Goal: Check status: Check status

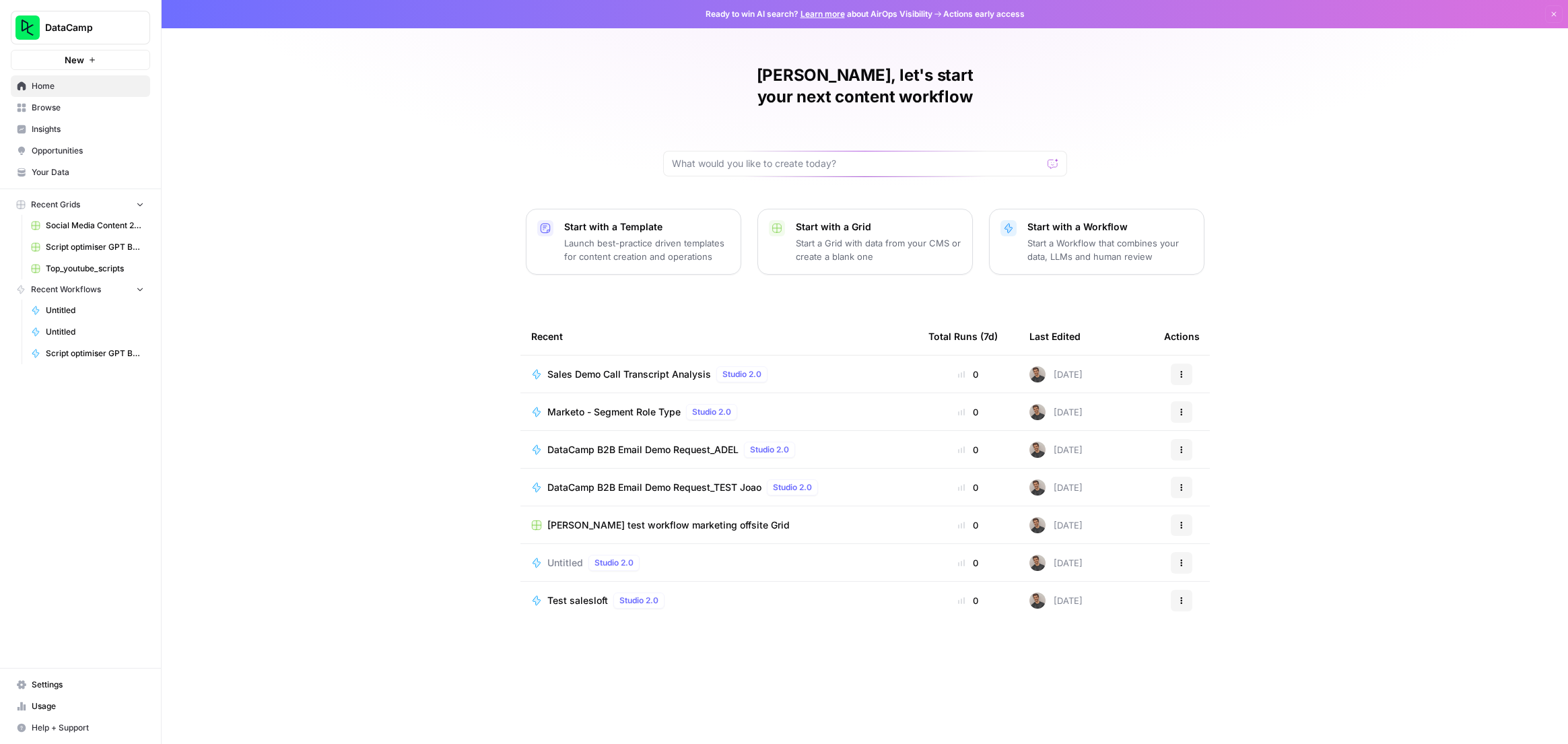
click at [587, 367] on span "Sales Demo Call Transcript Analysis" at bounding box center [629, 374] width 164 height 14
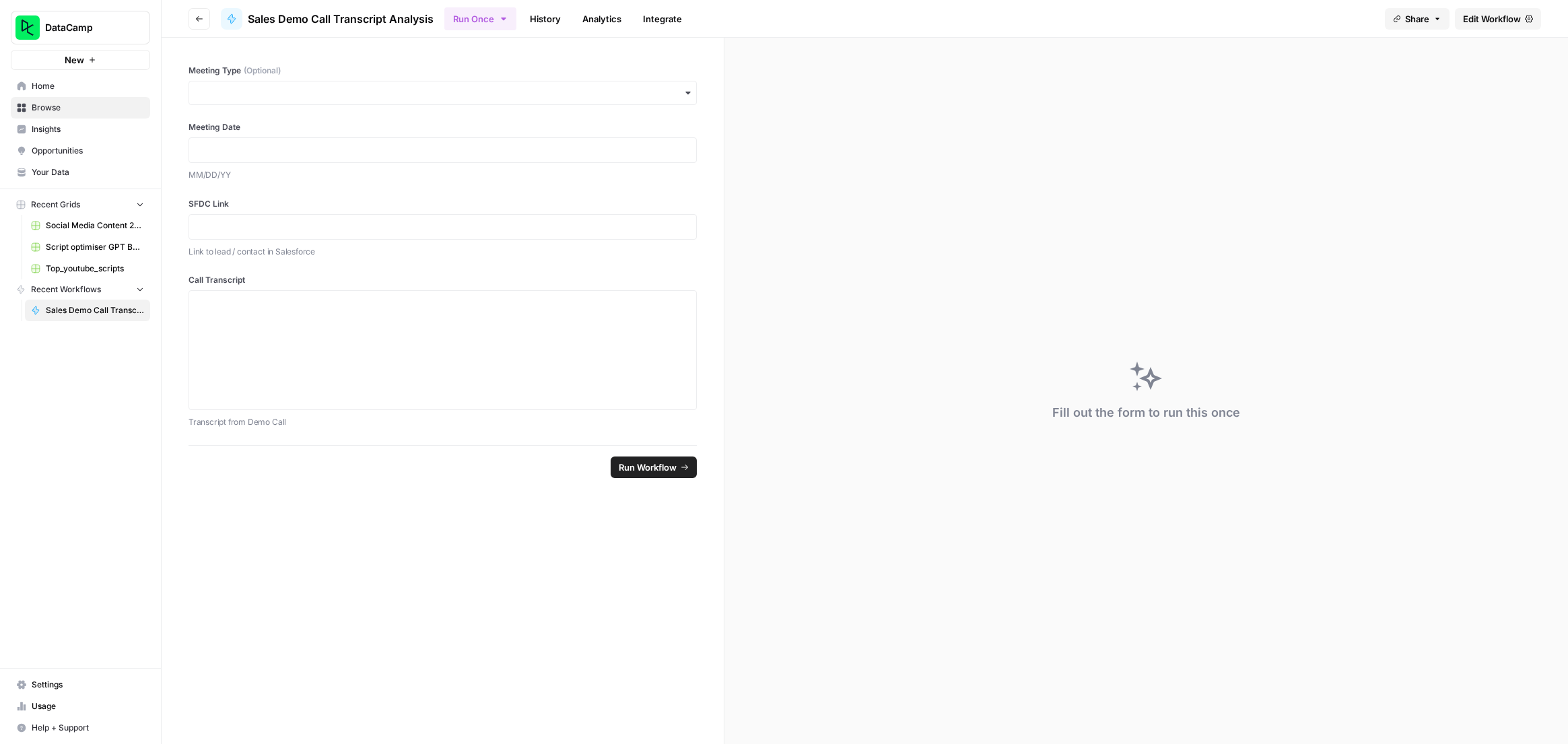
click at [1480, 24] on span "Edit Workflow" at bounding box center [1492, 19] width 58 height 14
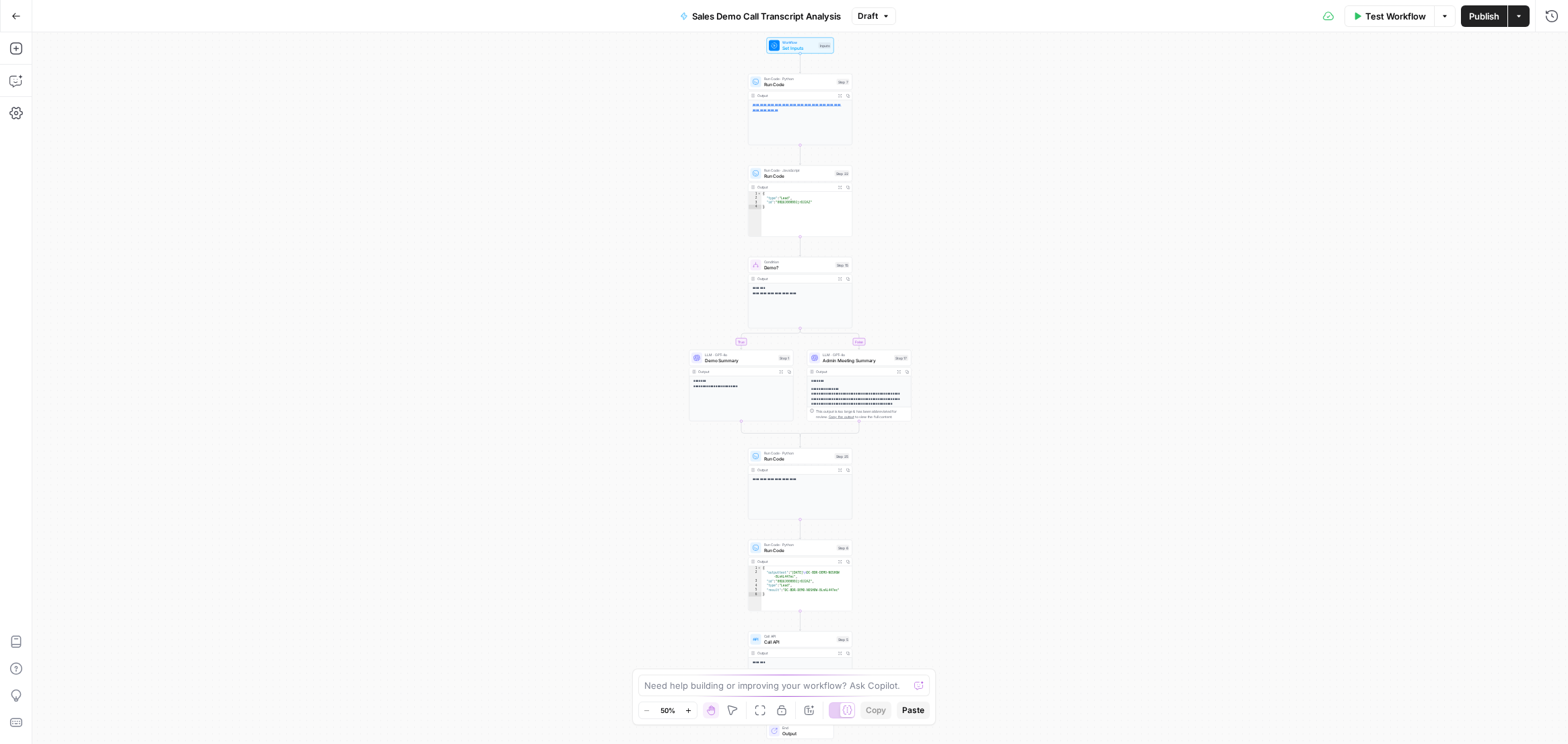
click at [700, 266] on div "**********" at bounding box center [800, 388] width 1536 height 712
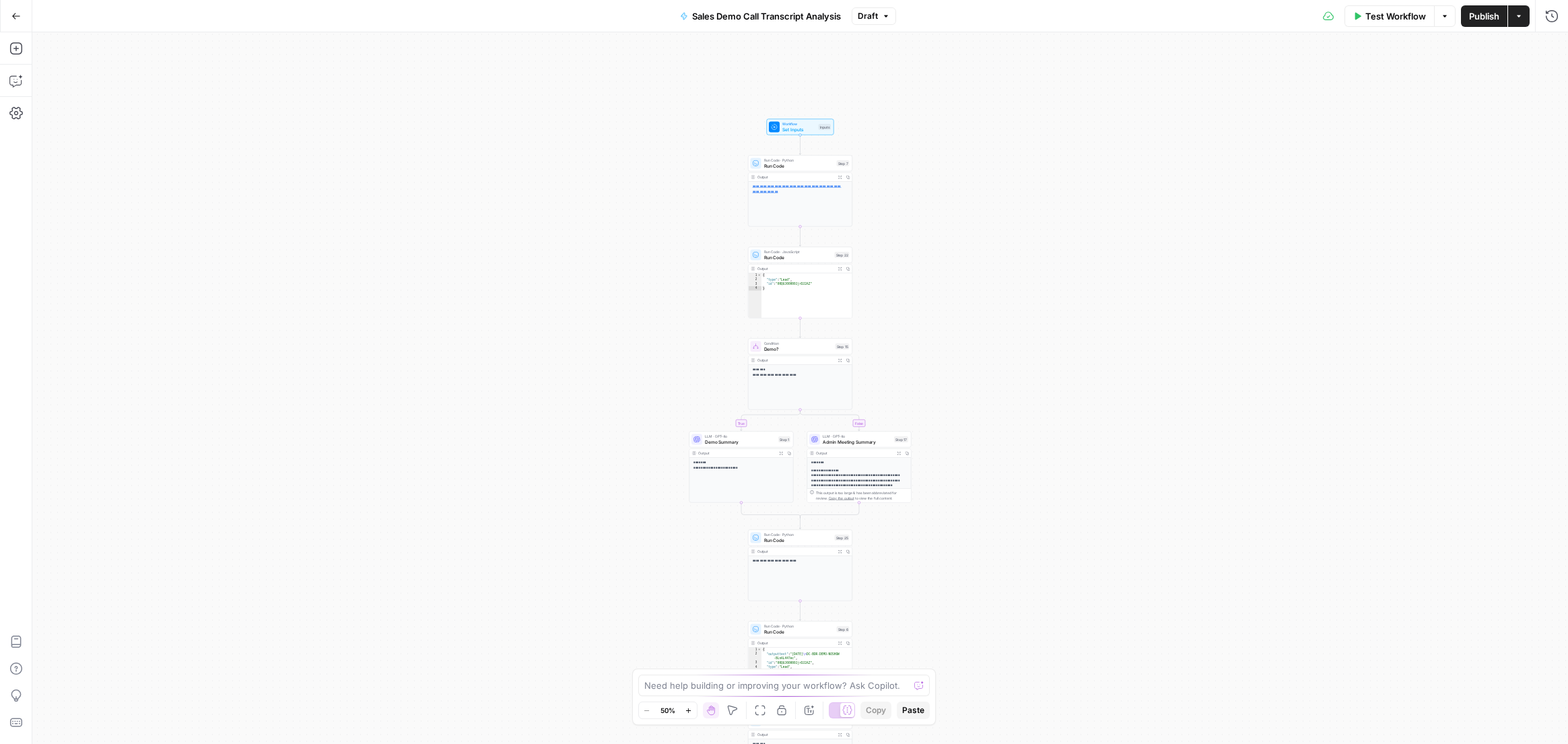
click at [883, 319] on div "**********" at bounding box center [800, 388] width 1536 height 712
click at [883, 321] on div "**********" at bounding box center [800, 388] width 1536 height 712
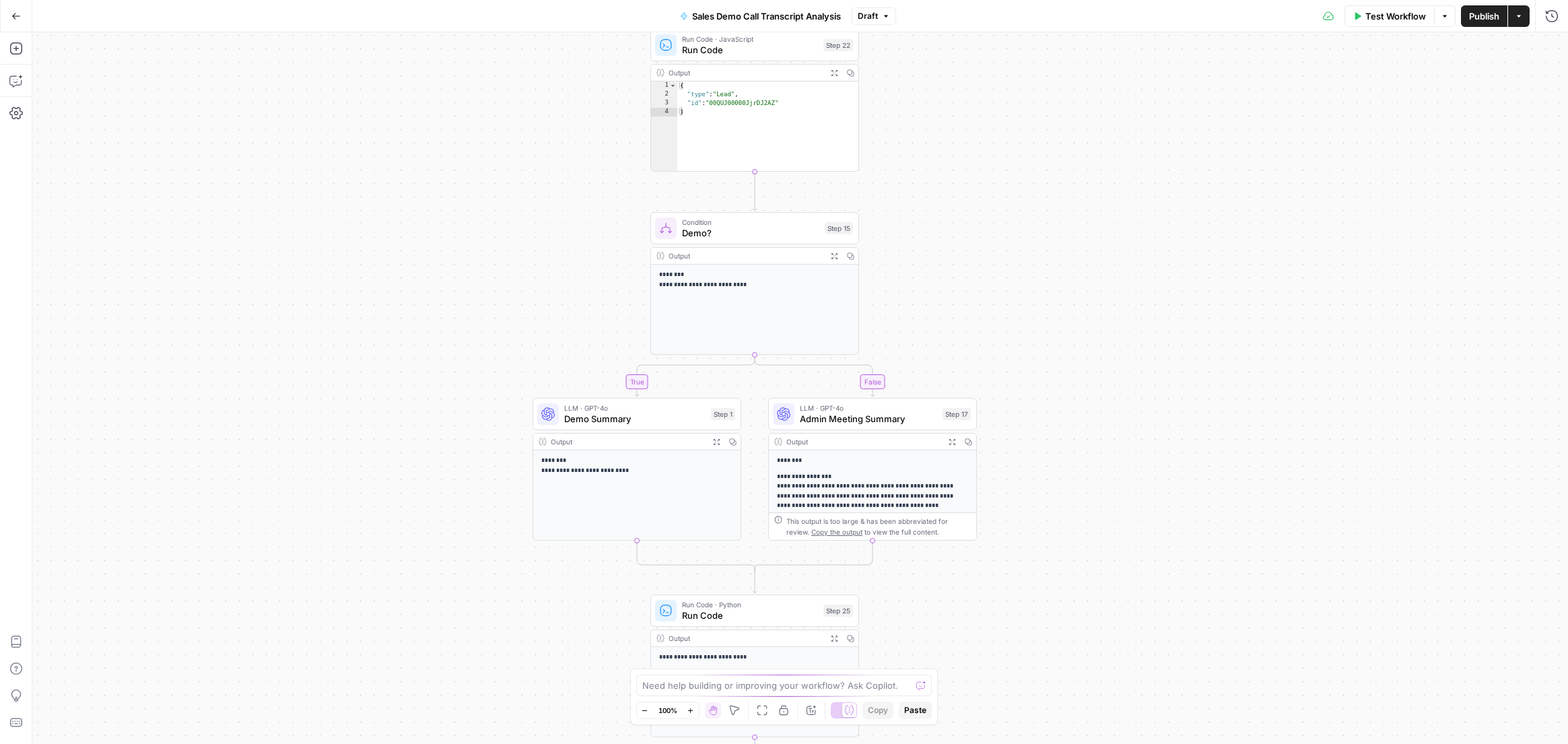
drag, startPoint x: 894, startPoint y: 354, endPoint x: 931, endPoint y: 210, distance: 148.7
click at [931, 210] on div "**********" at bounding box center [800, 388] width 1536 height 712
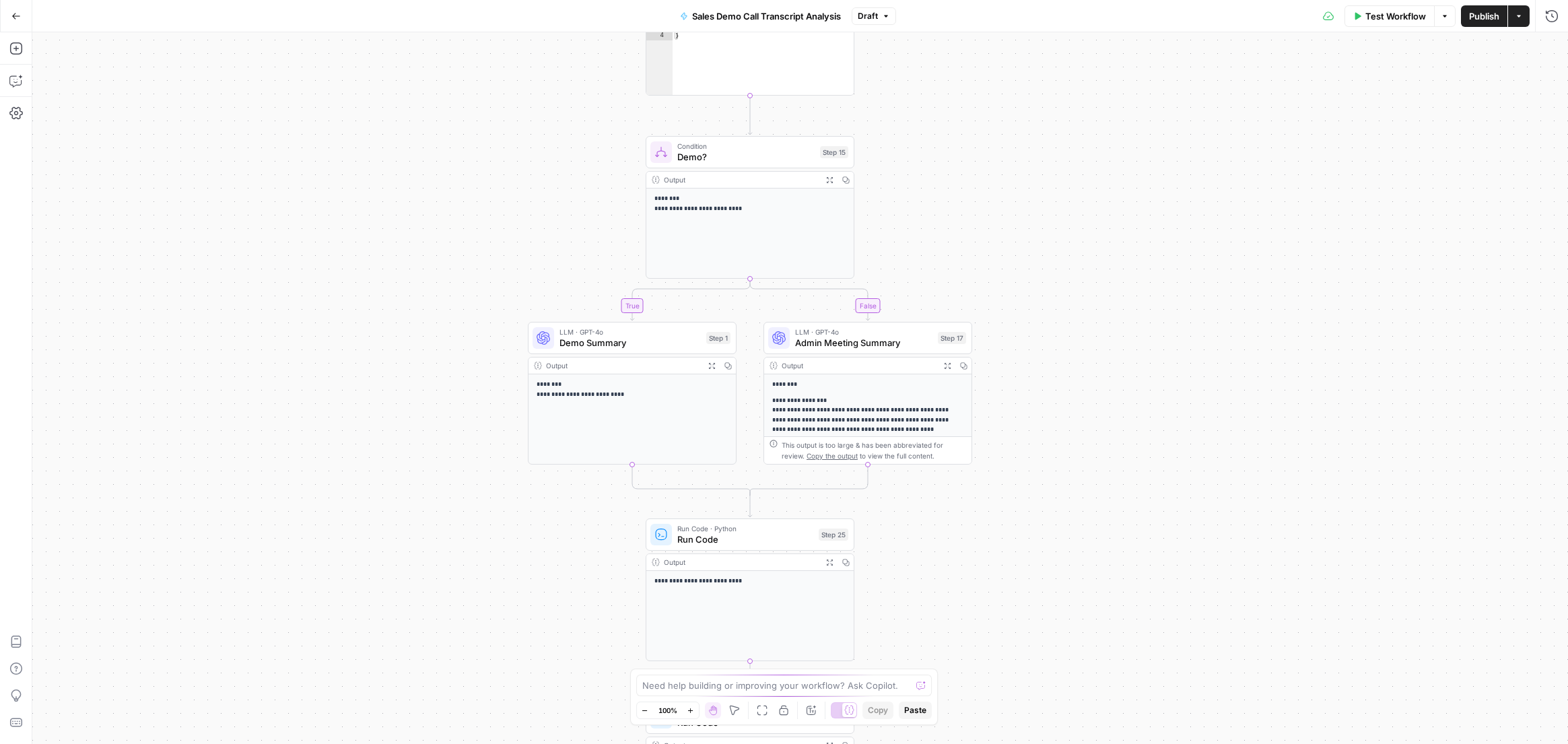
drag, startPoint x: 939, startPoint y: 234, endPoint x: 934, endPoint y: 159, distance: 75.2
click at [934, 159] on div "**********" at bounding box center [800, 388] width 1536 height 712
click at [642, 380] on p "**********" at bounding box center [632, 390] width 192 height 20
click at [644, 339] on span "Demo Summary" at bounding box center [630, 343] width 142 height 14
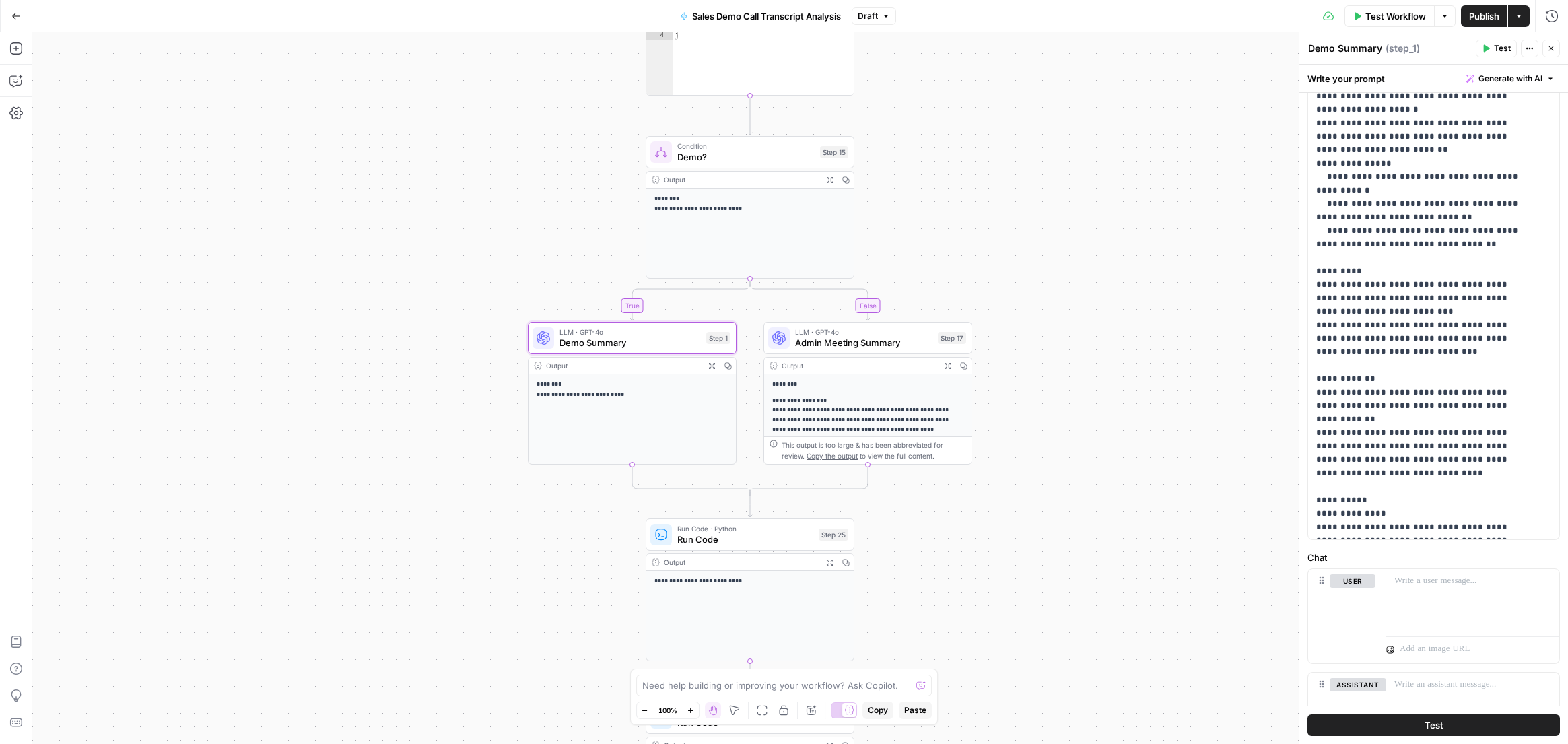
scroll to position [182, 0]
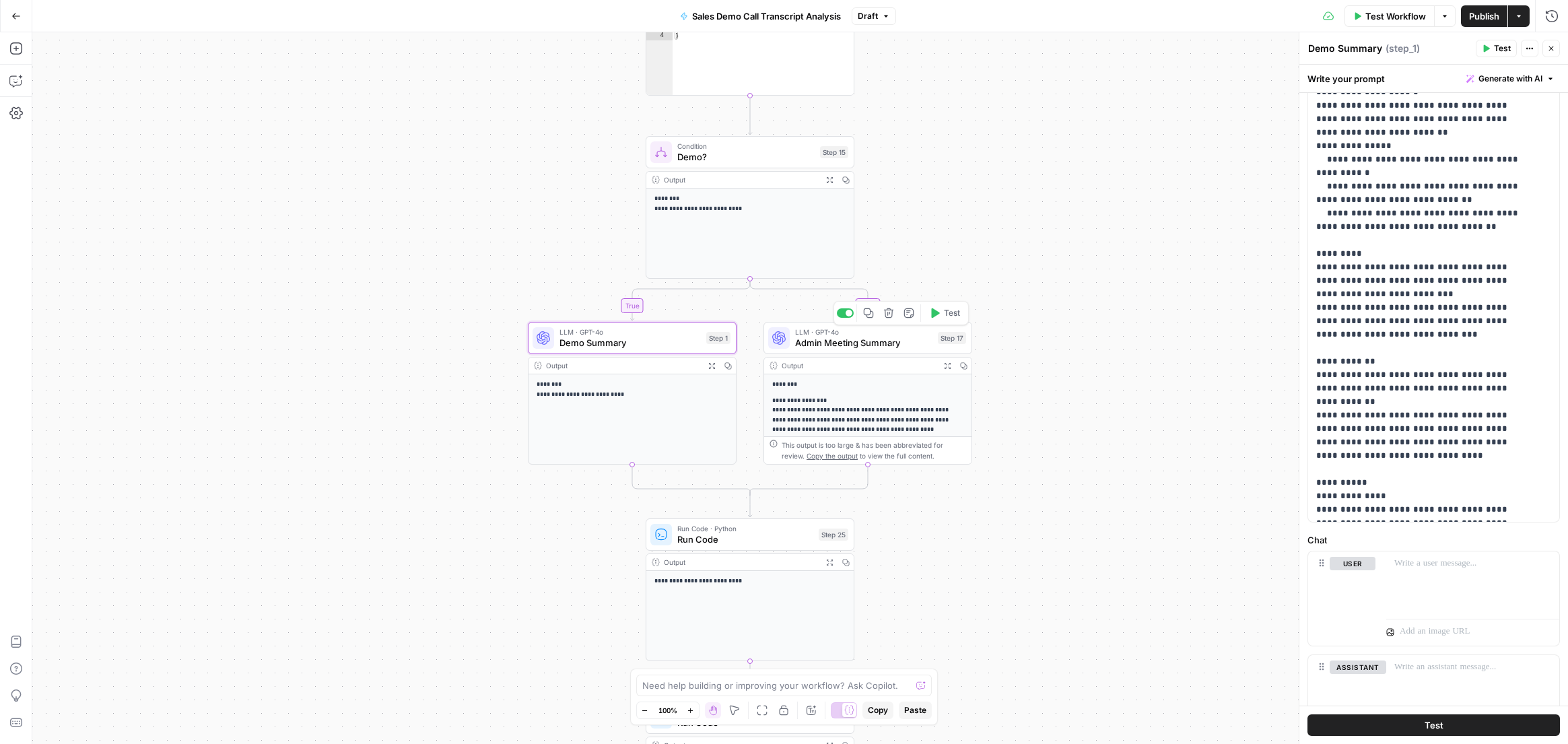
click at [888, 337] on span "Admin Meeting Summary" at bounding box center [863, 343] width 137 height 14
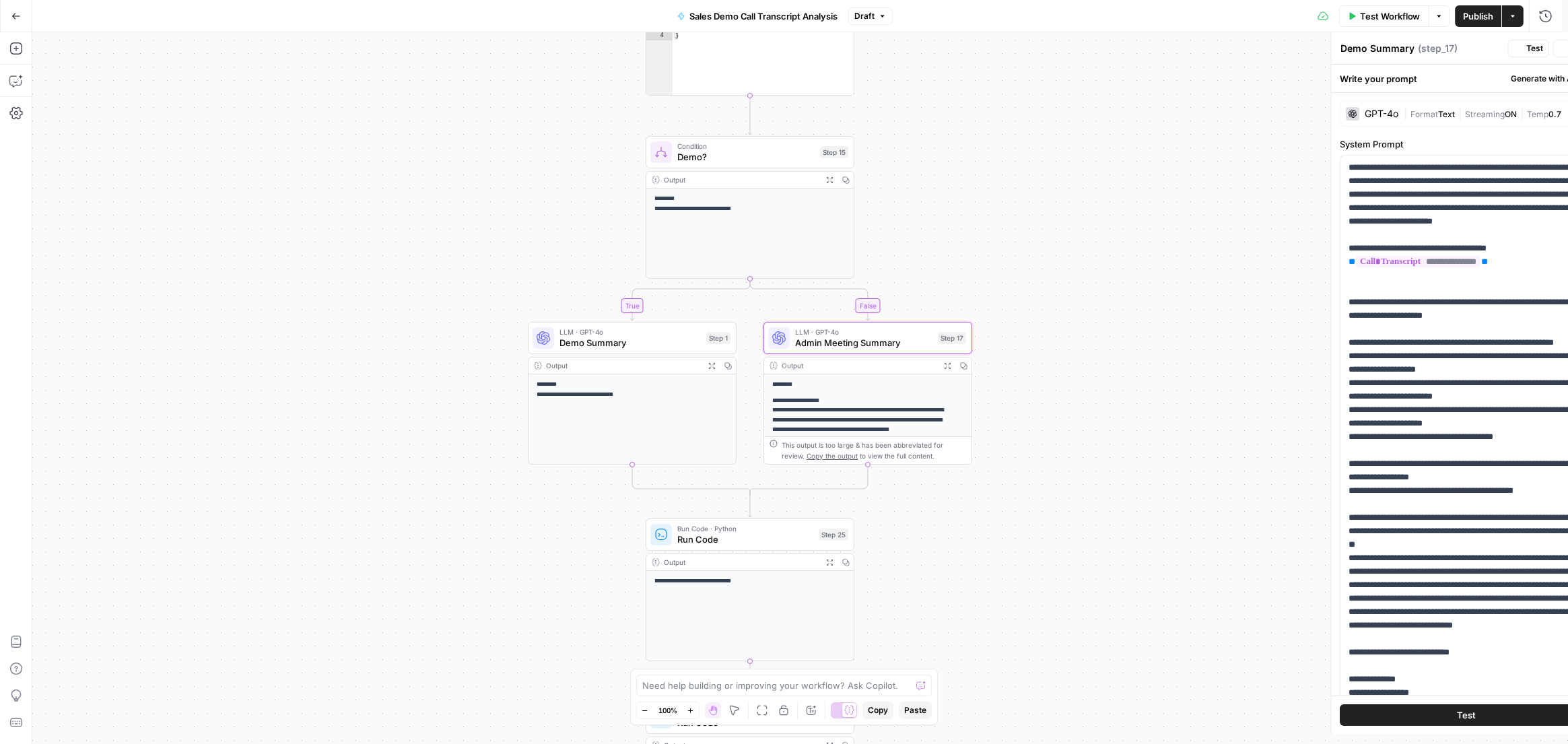
type textarea "Admin Meeting Summary"
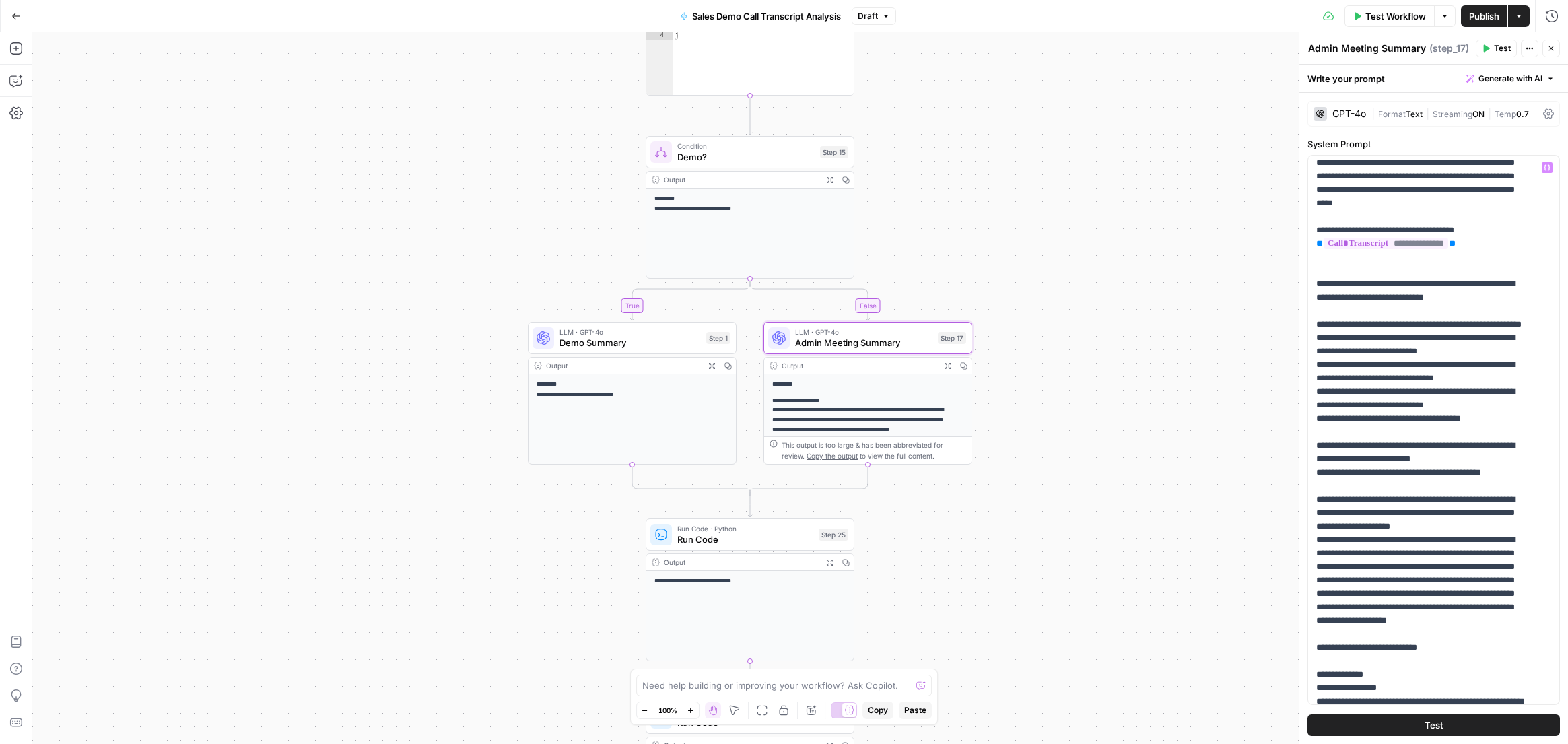
scroll to position [0, 0]
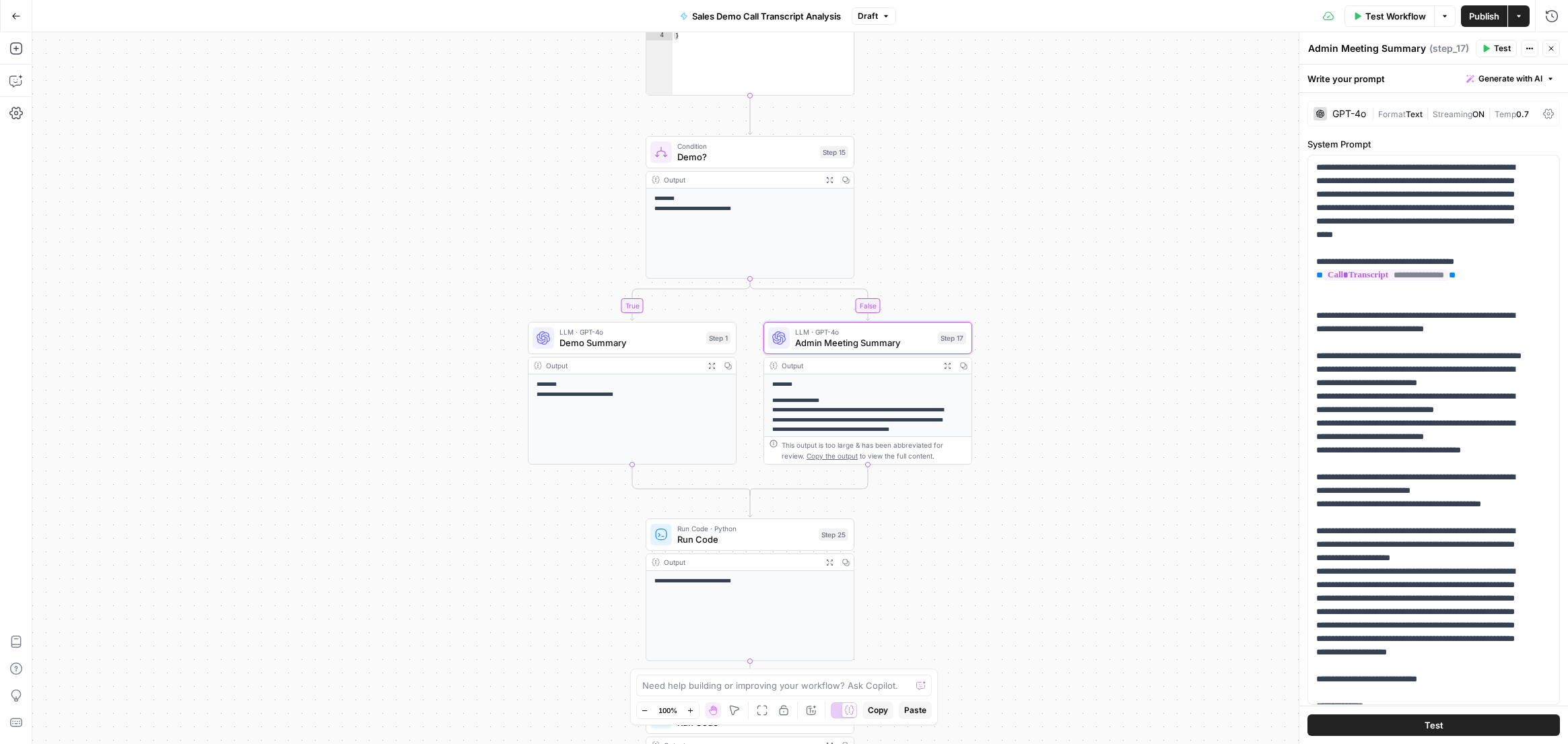
click at [1162, 367] on div "**********" at bounding box center [800, 388] width 1536 height 712
click at [754, 153] on span "Demo?" at bounding box center [745, 157] width 137 height 14
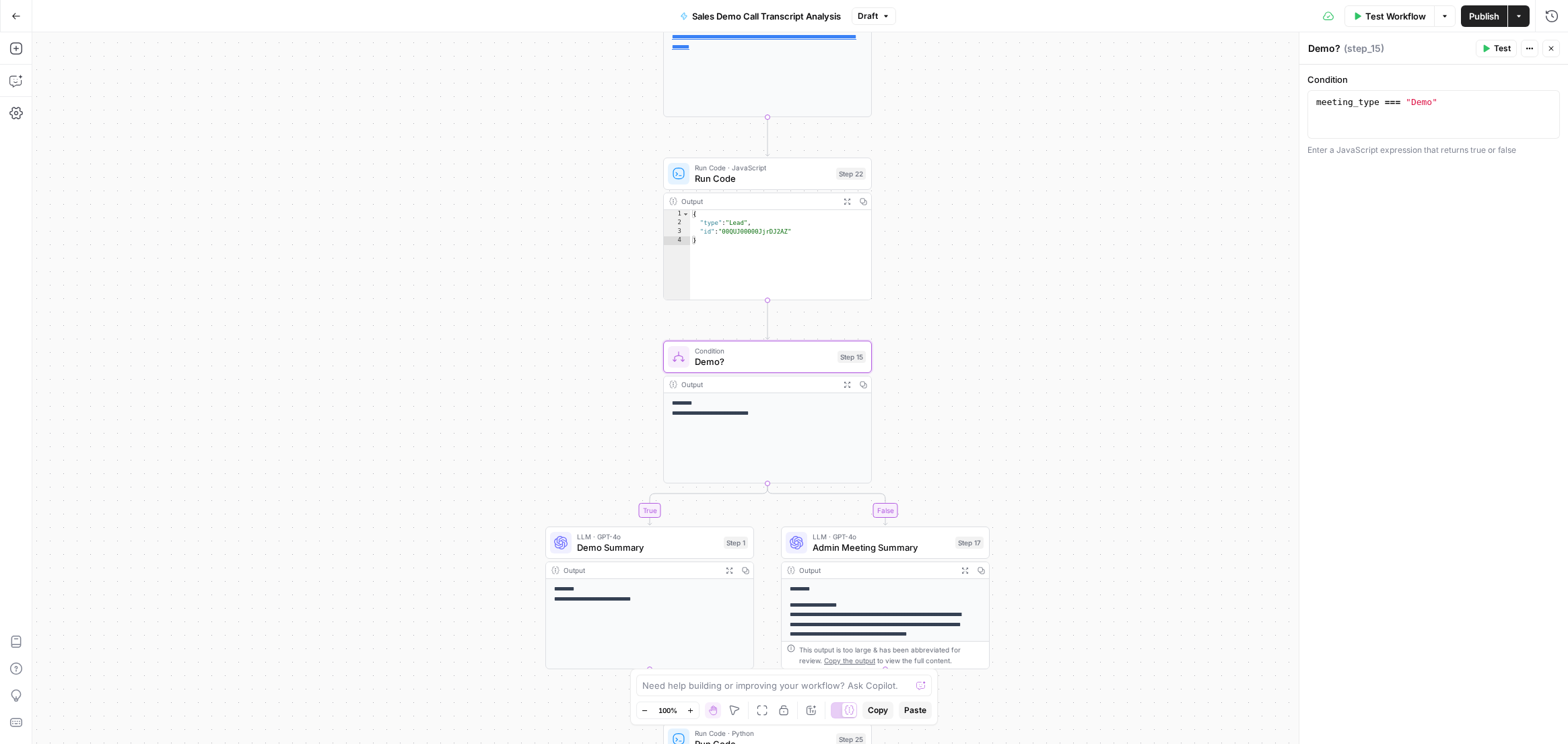
drag, startPoint x: 1174, startPoint y: 182, endPoint x: 1191, endPoint y: 384, distance: 202.7
click at [1191, 386] on div "**********" at bounding box center [800, 388] width 1536 height 712
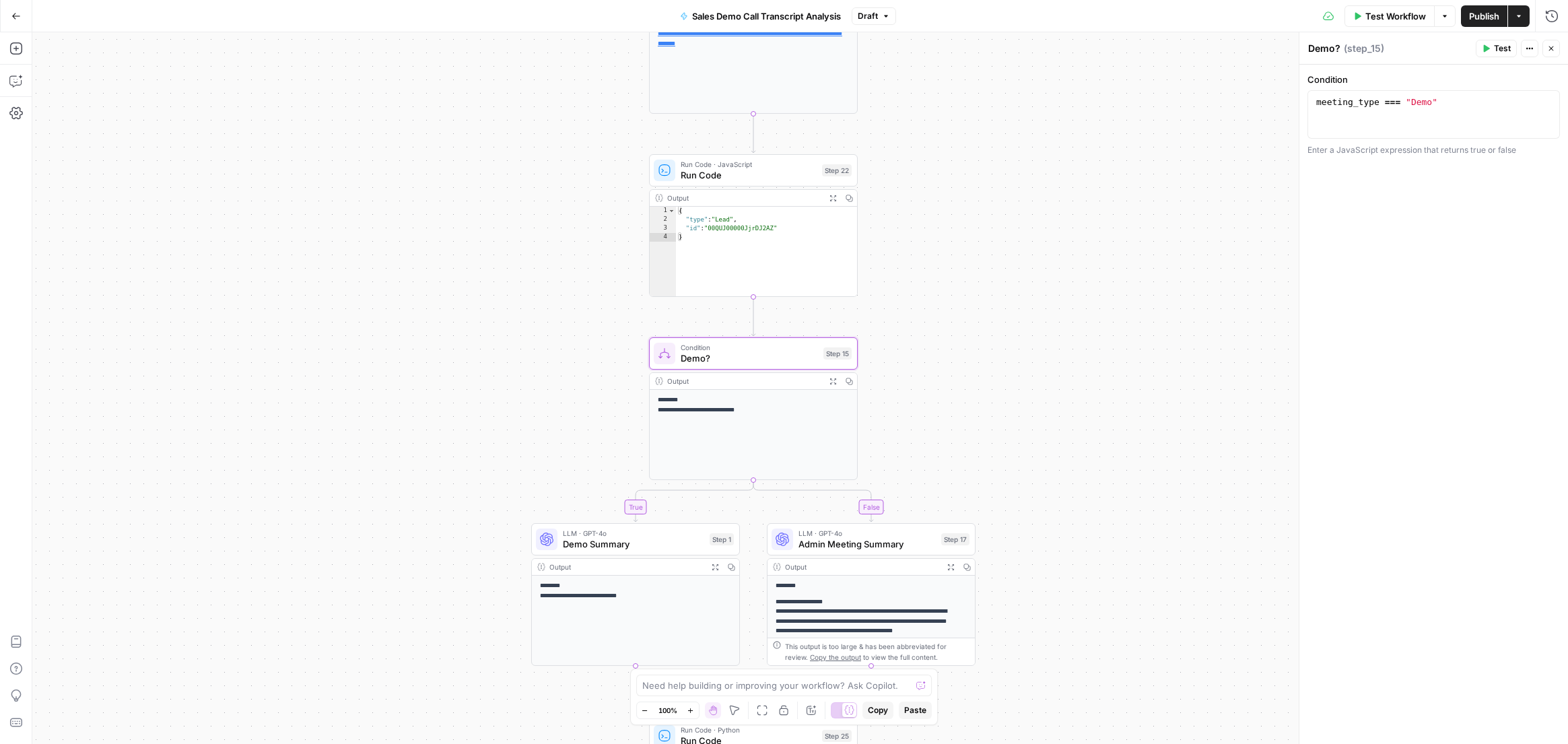
drag, startPoint x: 1110, startPoint y: 291, endPoint x: 1090, endPoint y: 275, distance: 25.6
click at [1090, 275] on div "**********" at bounding box center [800, 388] width 1536 height 712
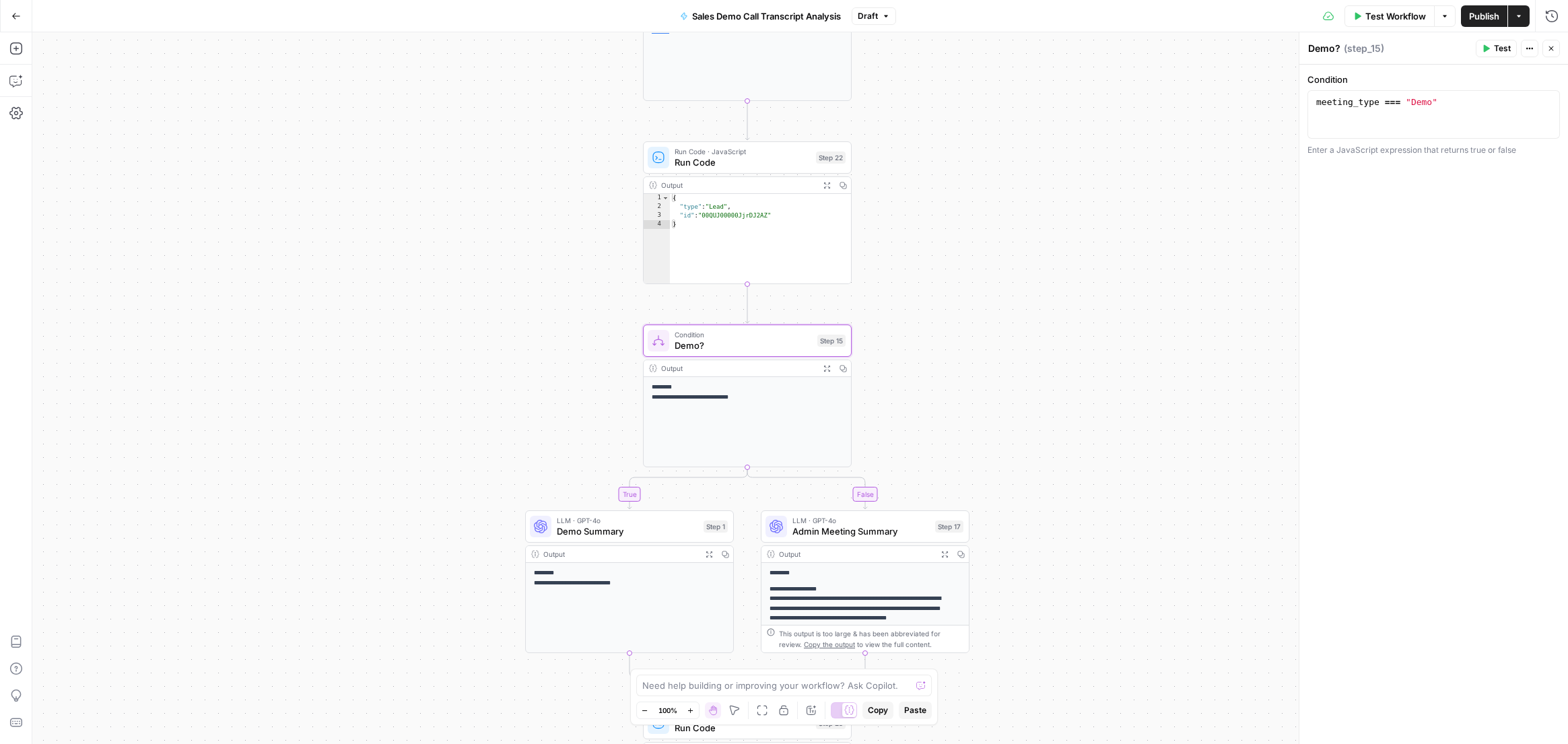
click at [24, 18] on button "Go Back" at bounding box center [16, 16] width 24 height 24
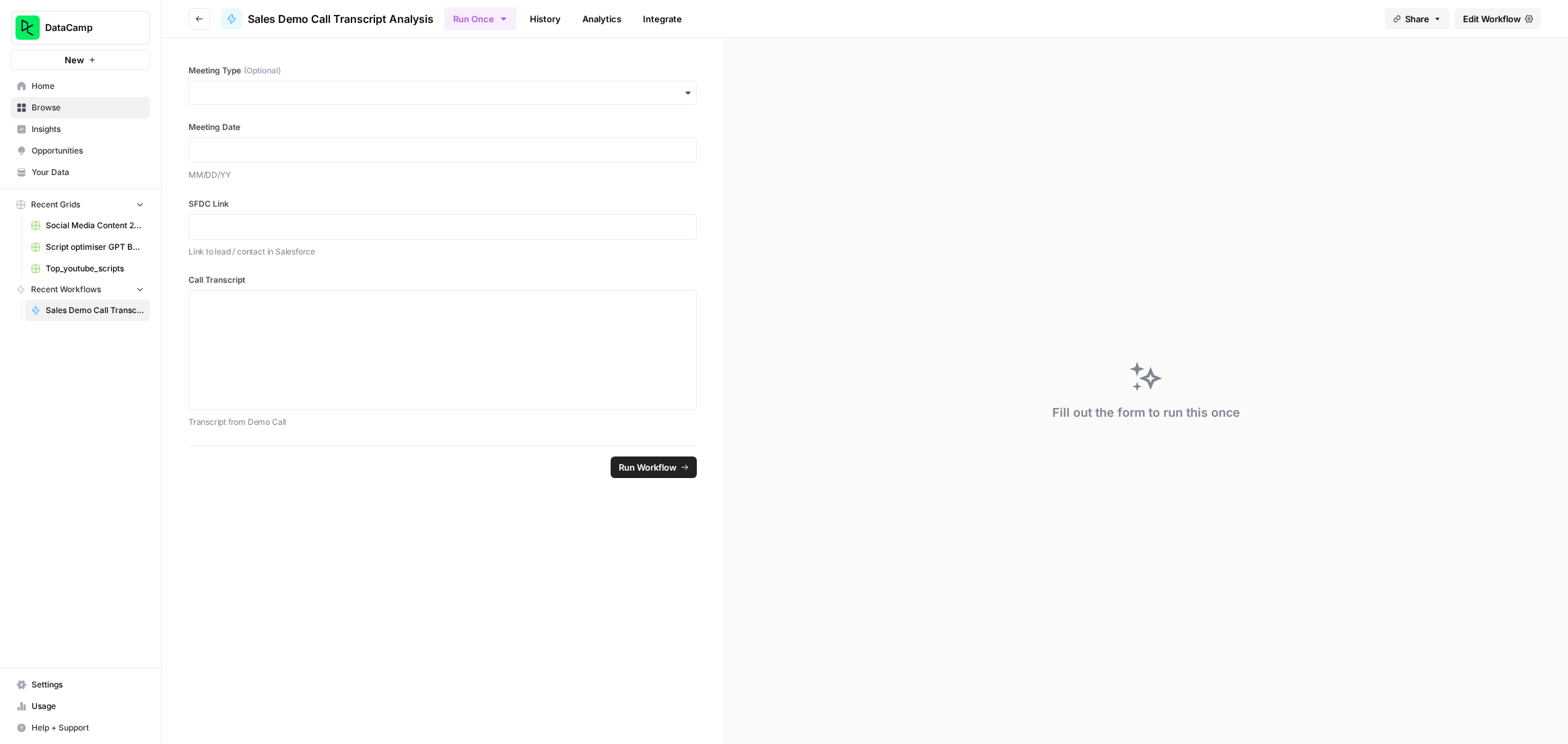
click at [562, 19] on link "History" at bounding box center [546, 19] width 47 height 21
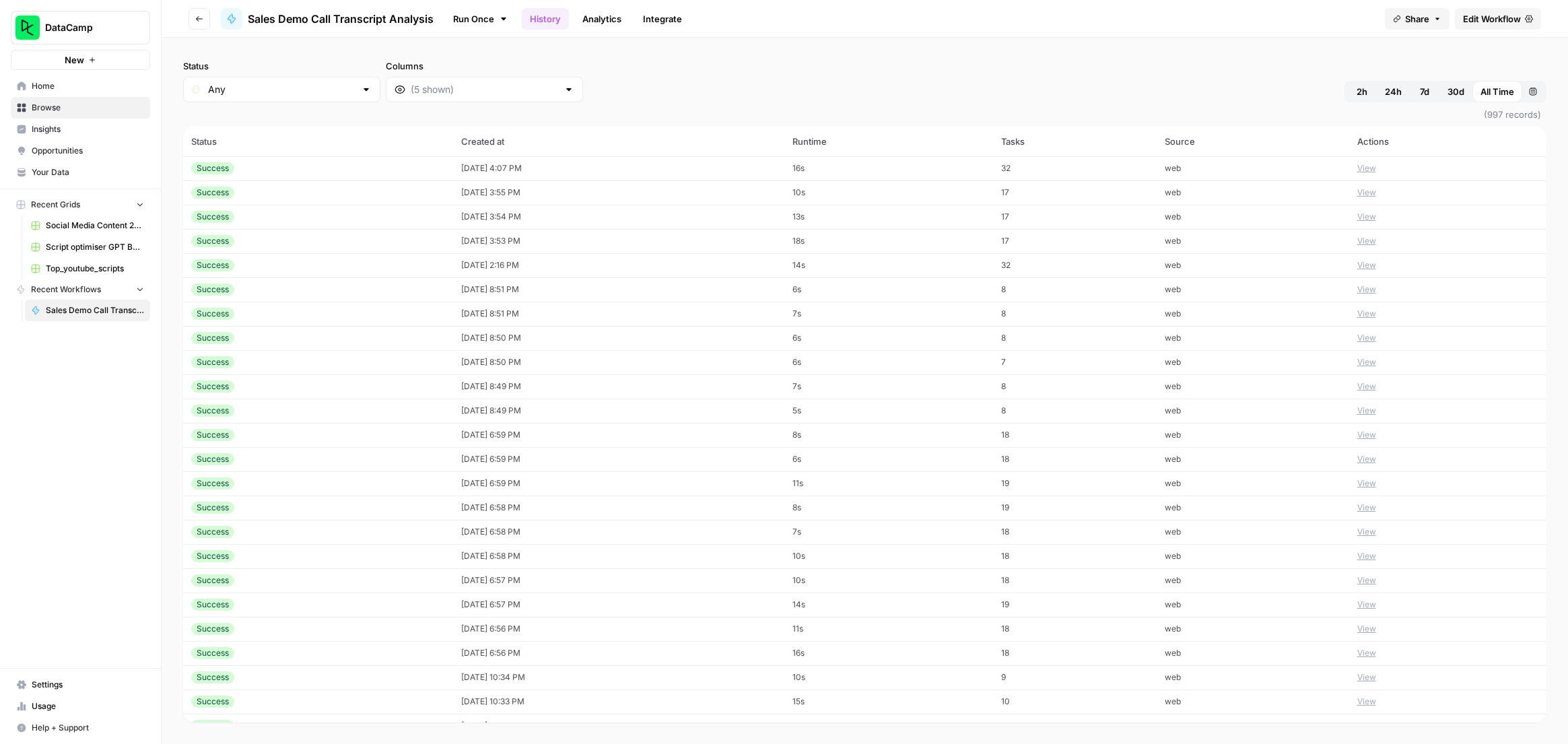
click at [526, 174] on td "[DATE] 4:07 PM" at bounding box center [618, 168] width 331 height 24
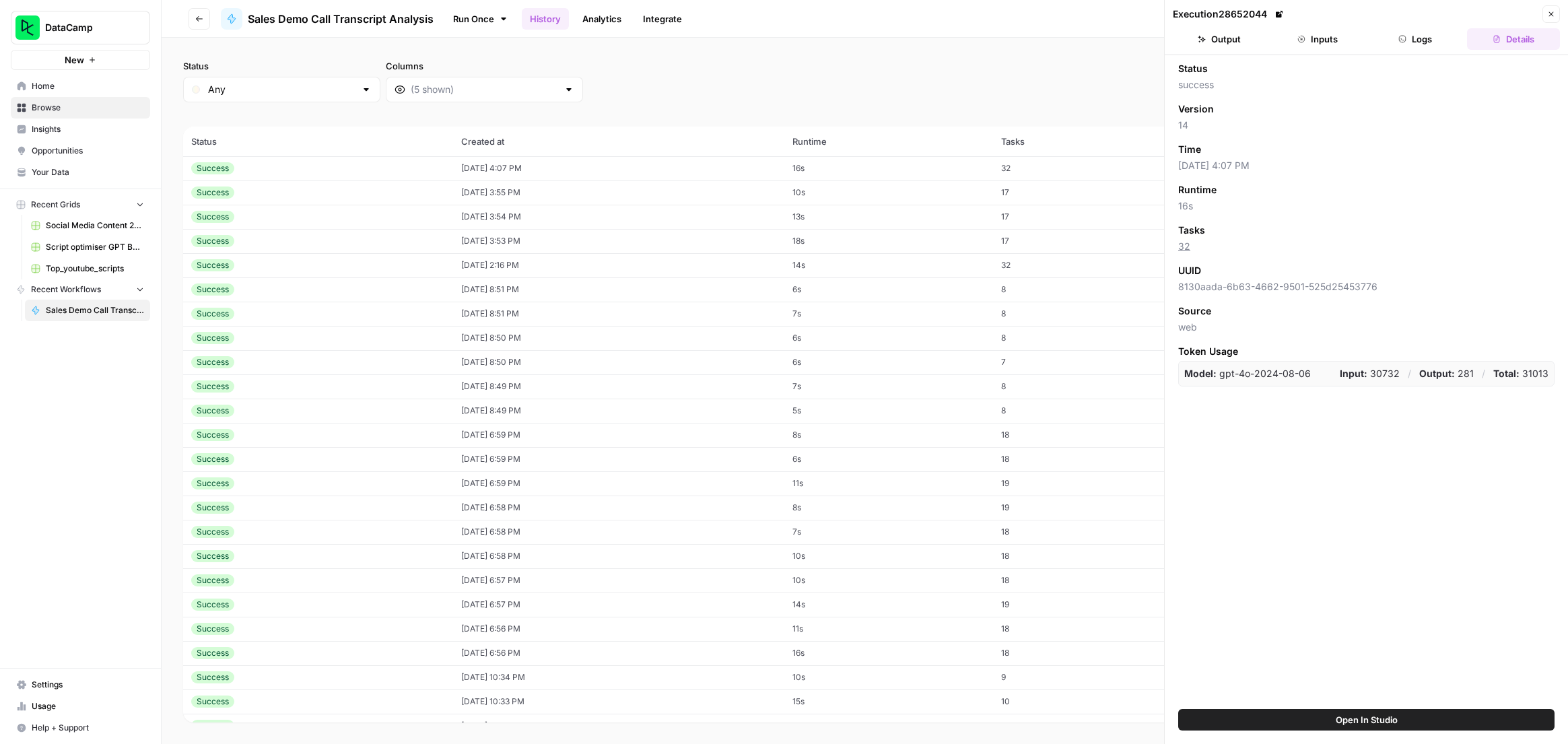
click at [1310, 41] on button "Inputs" at bounding box center [1317, 39] width 93 height 21
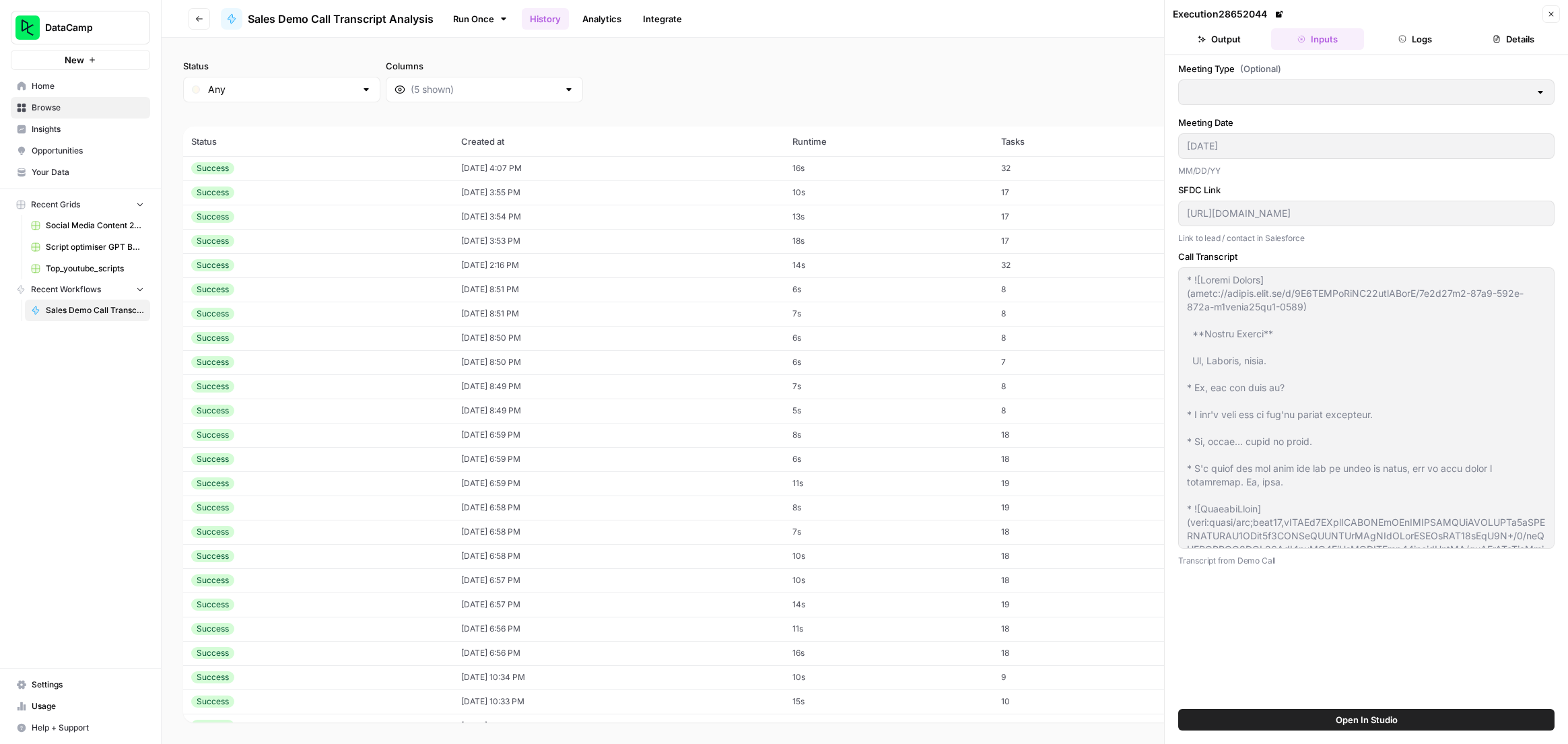
click at [1238, 42] on button "Output" at bounding box center [1219, 39] width 93 height 21
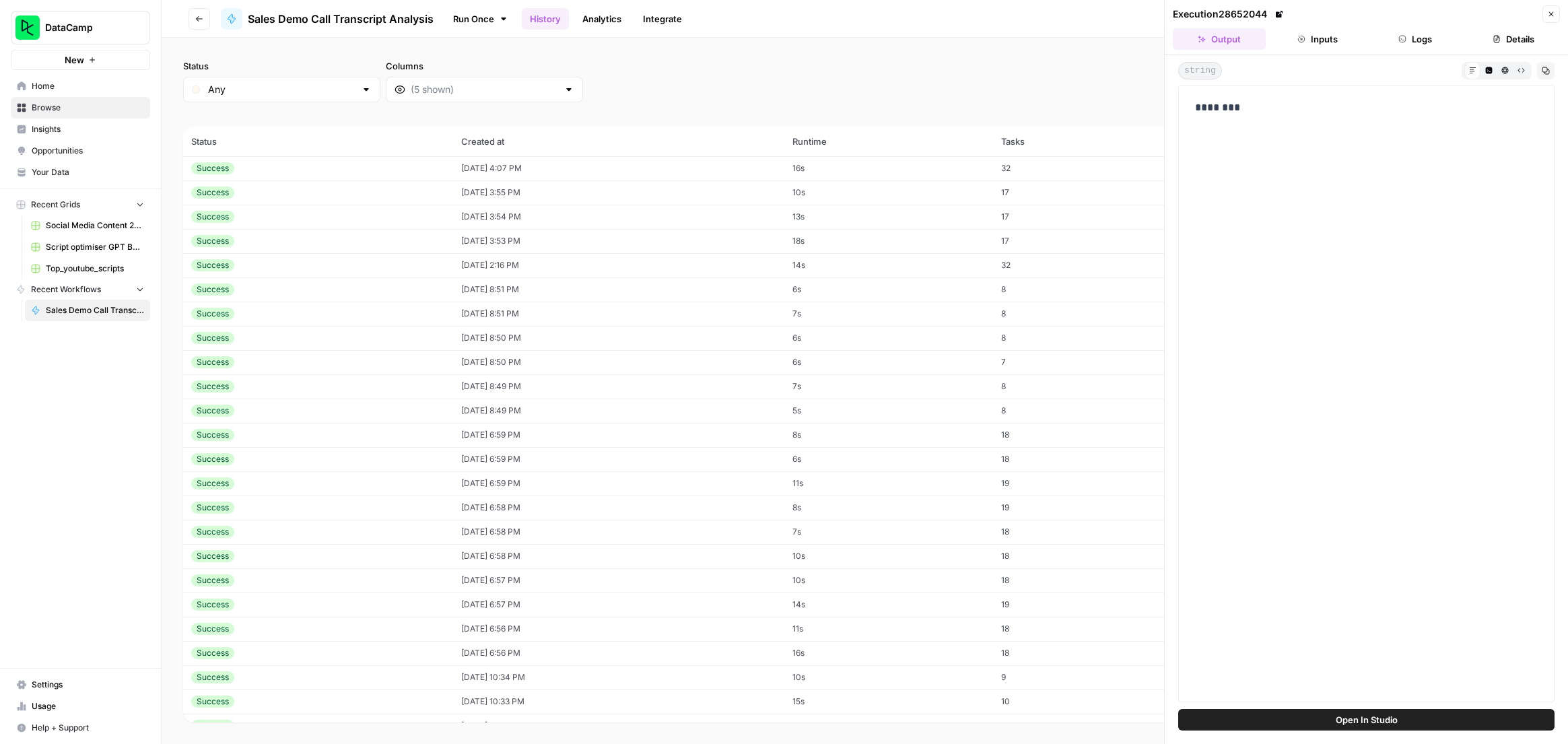
click at [1298, 41] on icon "button" at bounding box center [1301, 39] width 8 height 8
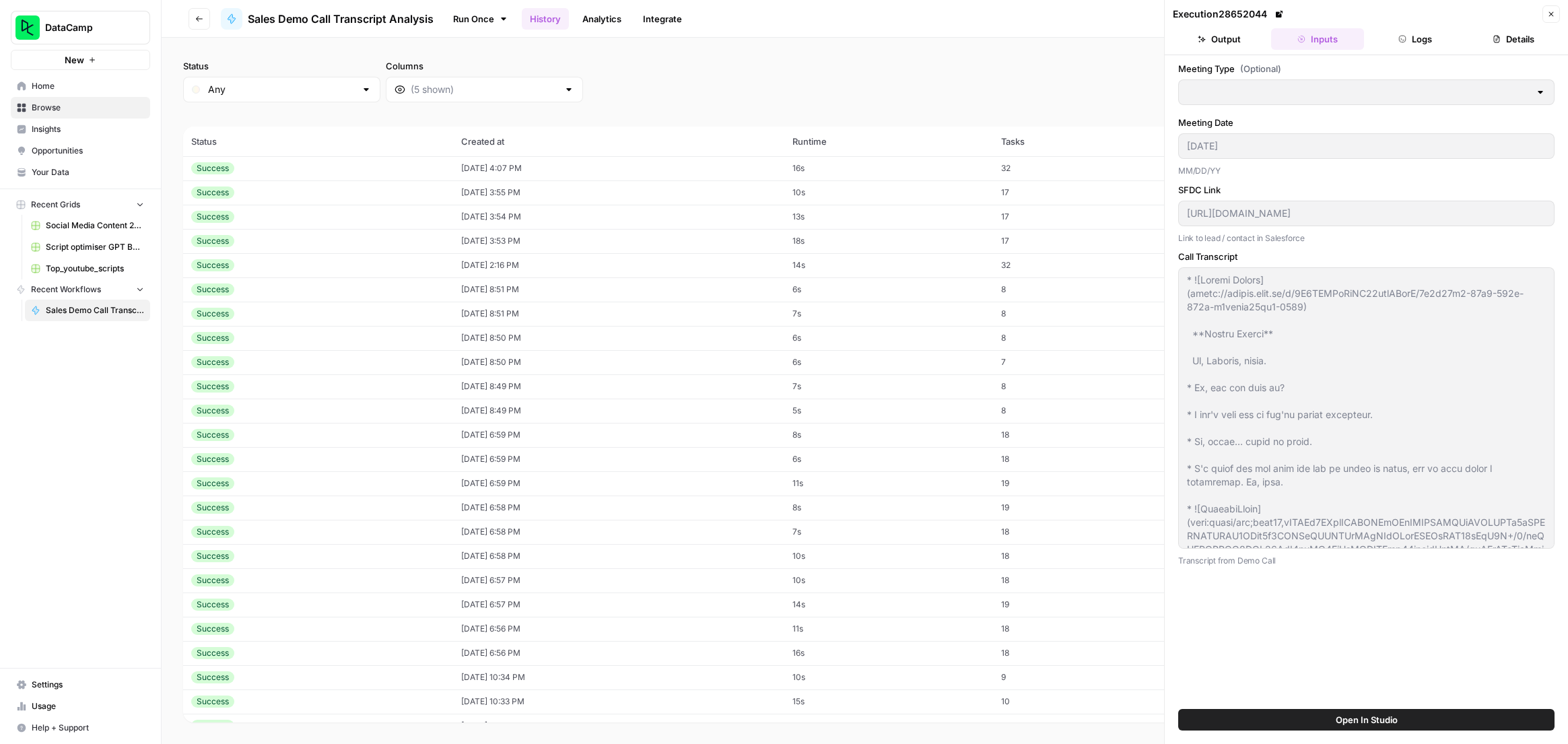
click at [784, 197] on td "[DATE] 3:55 PM" at bounding box center [618, 193] width 331 height 24
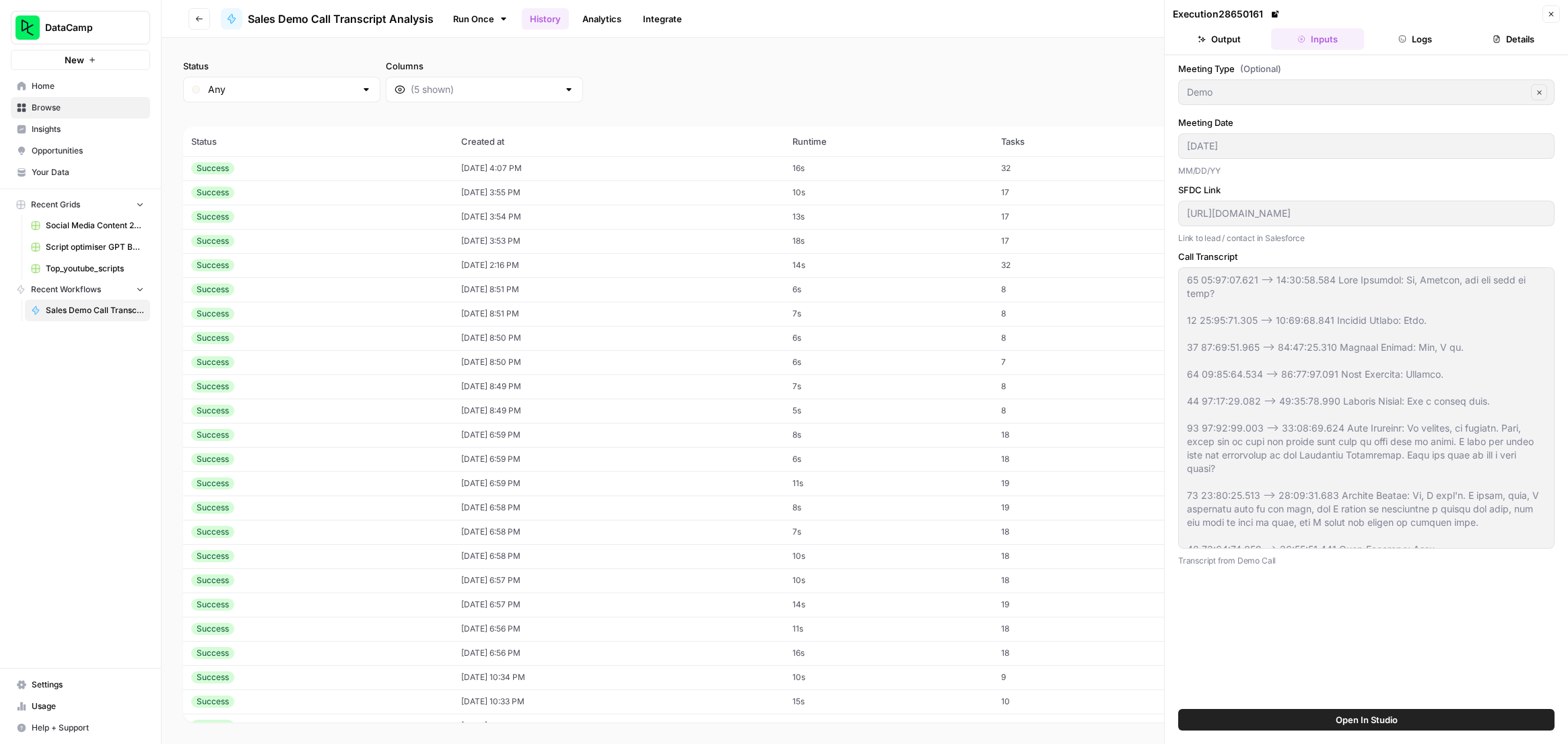
click at [784, 182] on td "[DATE] 3:55 PM" at bounding box center [618, 193] width 331 height 24
click at [784, 165] on td "[DATE] 4:07 PM" at bounding box center [618, 168] width 331 height 24
type input "09/04/25"
type input "[URL][DOMAIN_NAME]"
type textarea "* ![Teresa Dunioh](https://images.zoom.us/p/1K1DQPWhSfCR05wwdRScmQ/8c2f14c8-16a…"
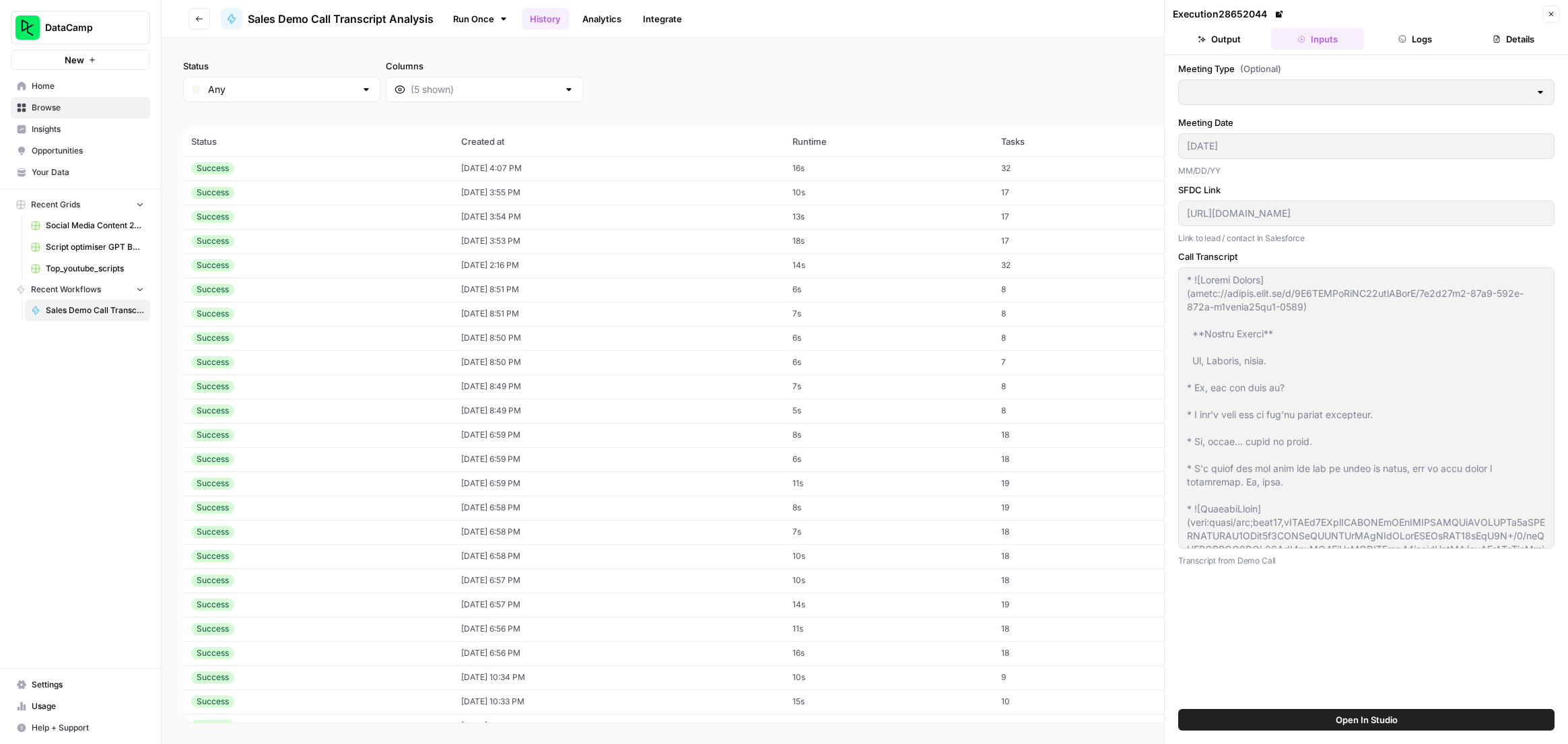
click at [693, 86] on div "Status Any Columns 2h 24h 7d 30d All Time Custom range" at bounding box center [865, 80] width 1364 height 43
click at [565, 28] on link "History" at bounding box center [546, 19] width 47 height 21
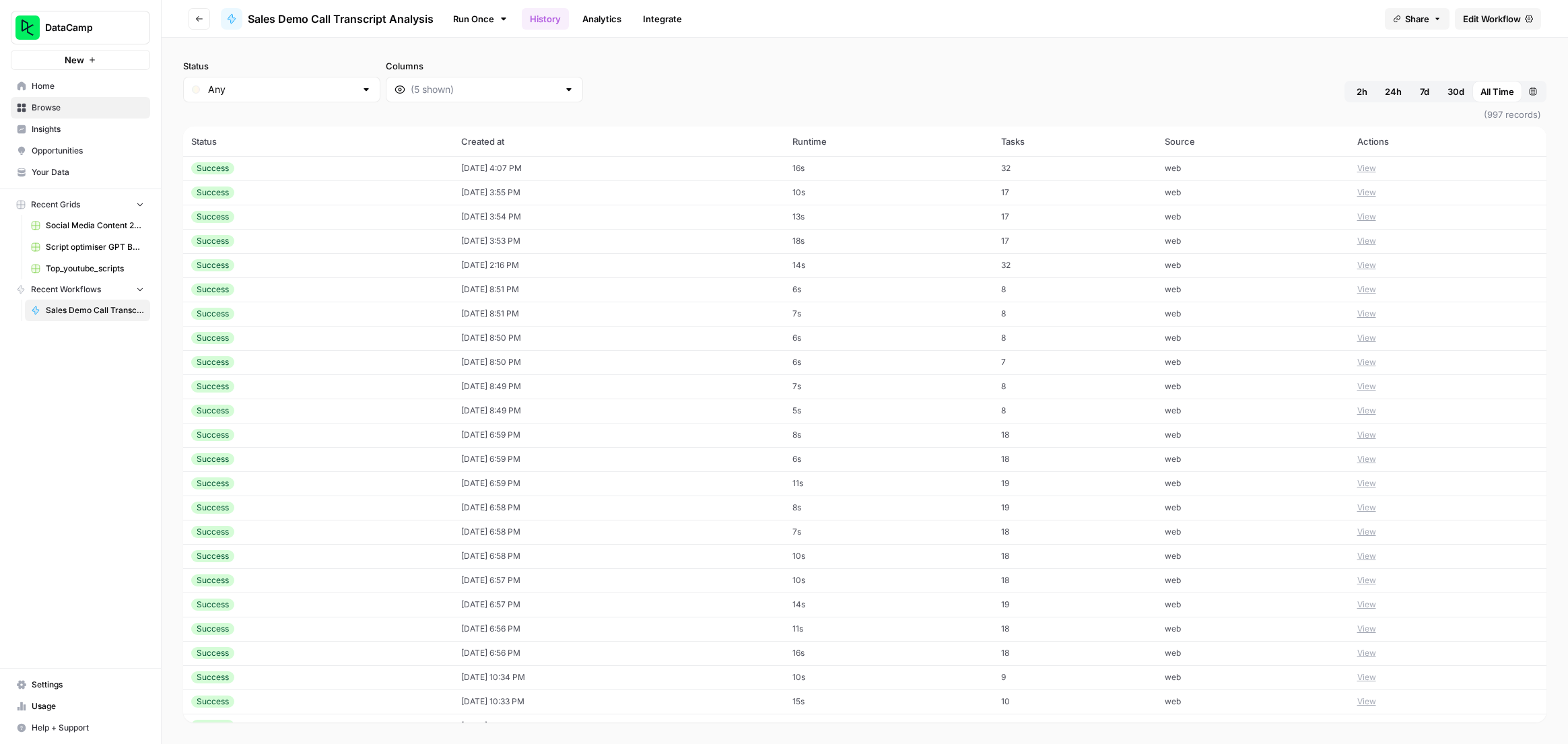
click at [564, 27] on link "History" at bounding box center [546, 19] width 47 height 21
click at [605, 167] on td "[DATE] 4:09 PM" at bounding box center [618, 168] width 331 height 24
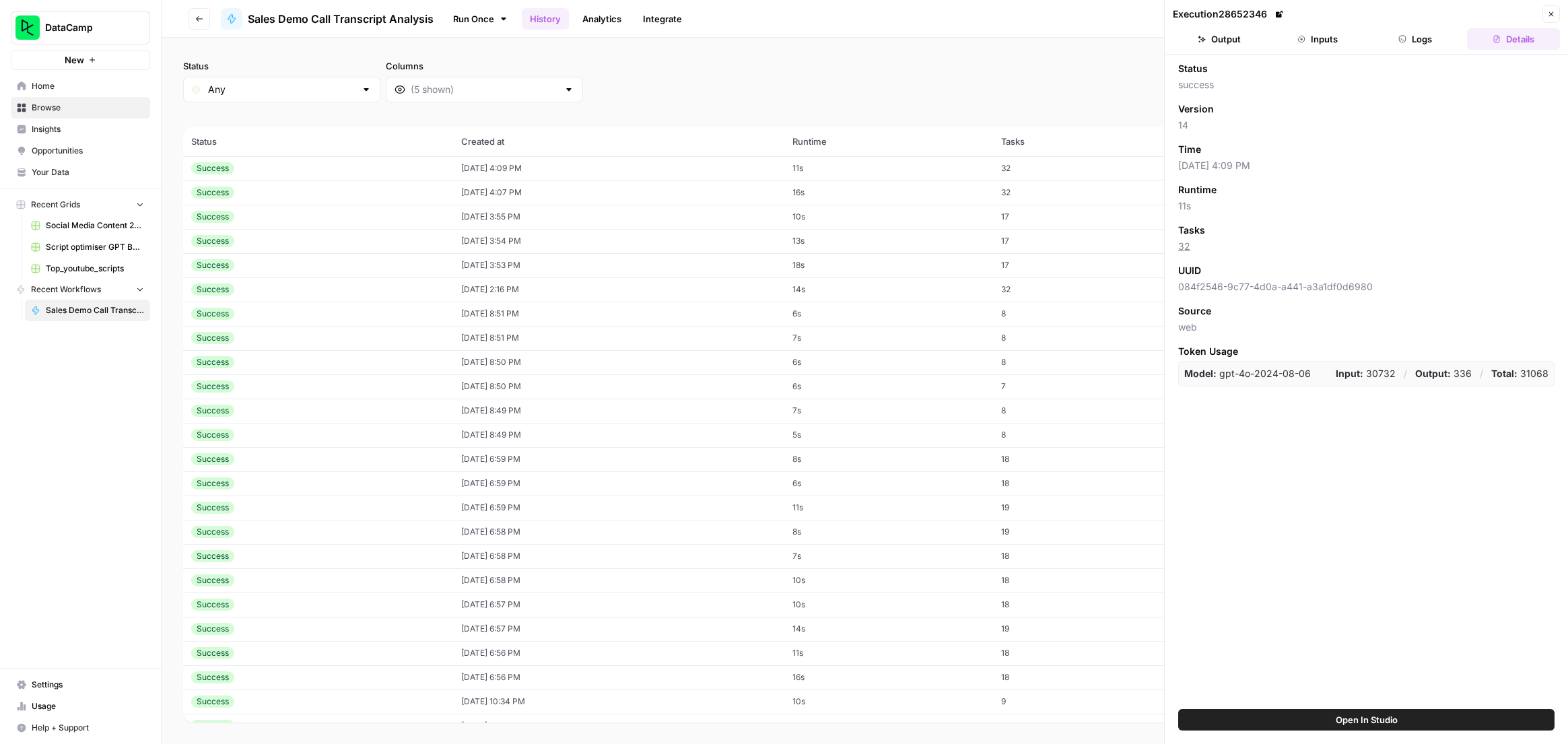
click at [1328, 44] on button "Inputs" at bounding box center [1317, 39] width 93 height 21
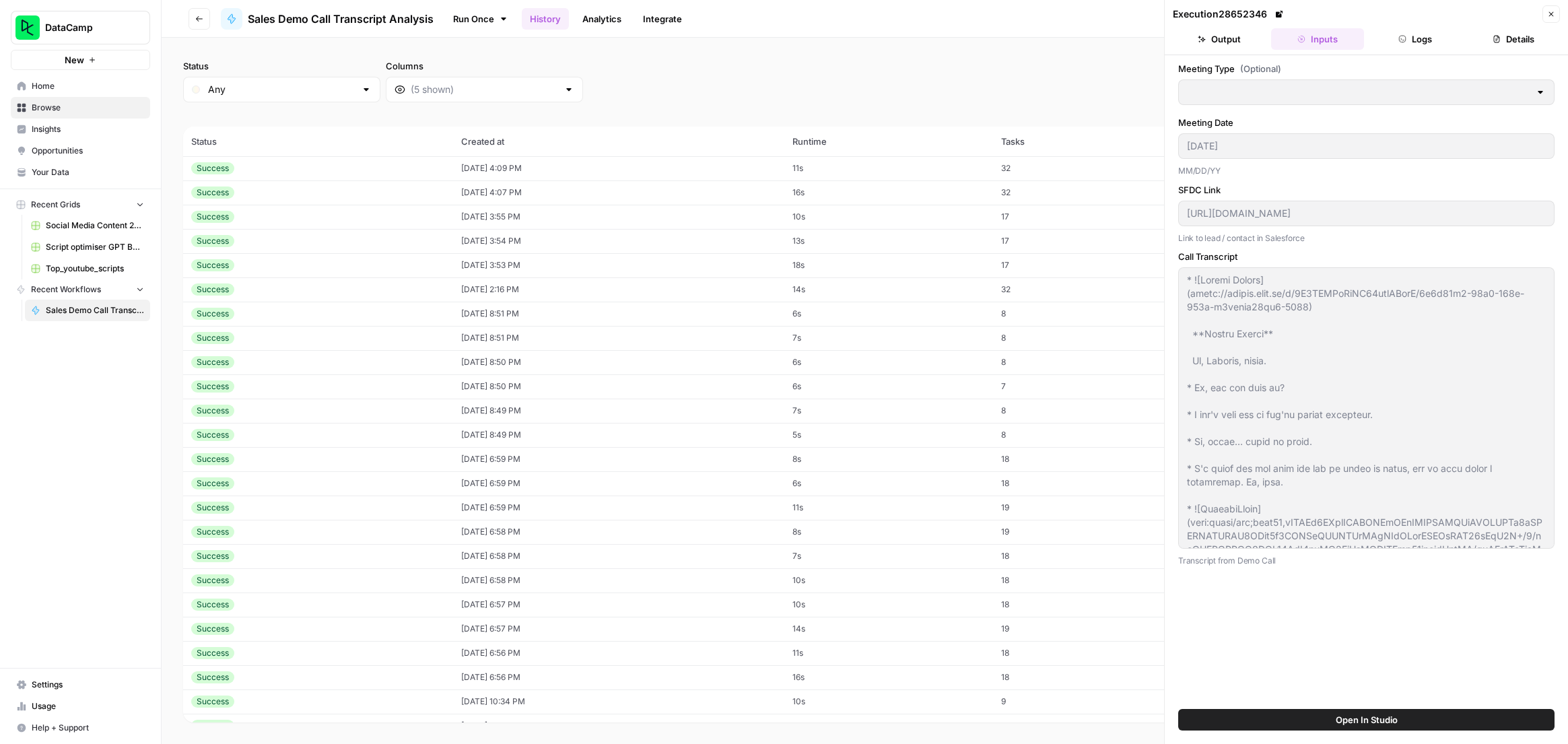
click at [1392, 47] on button "Logs" at bounding box center [1416, 39] width 93 height 21
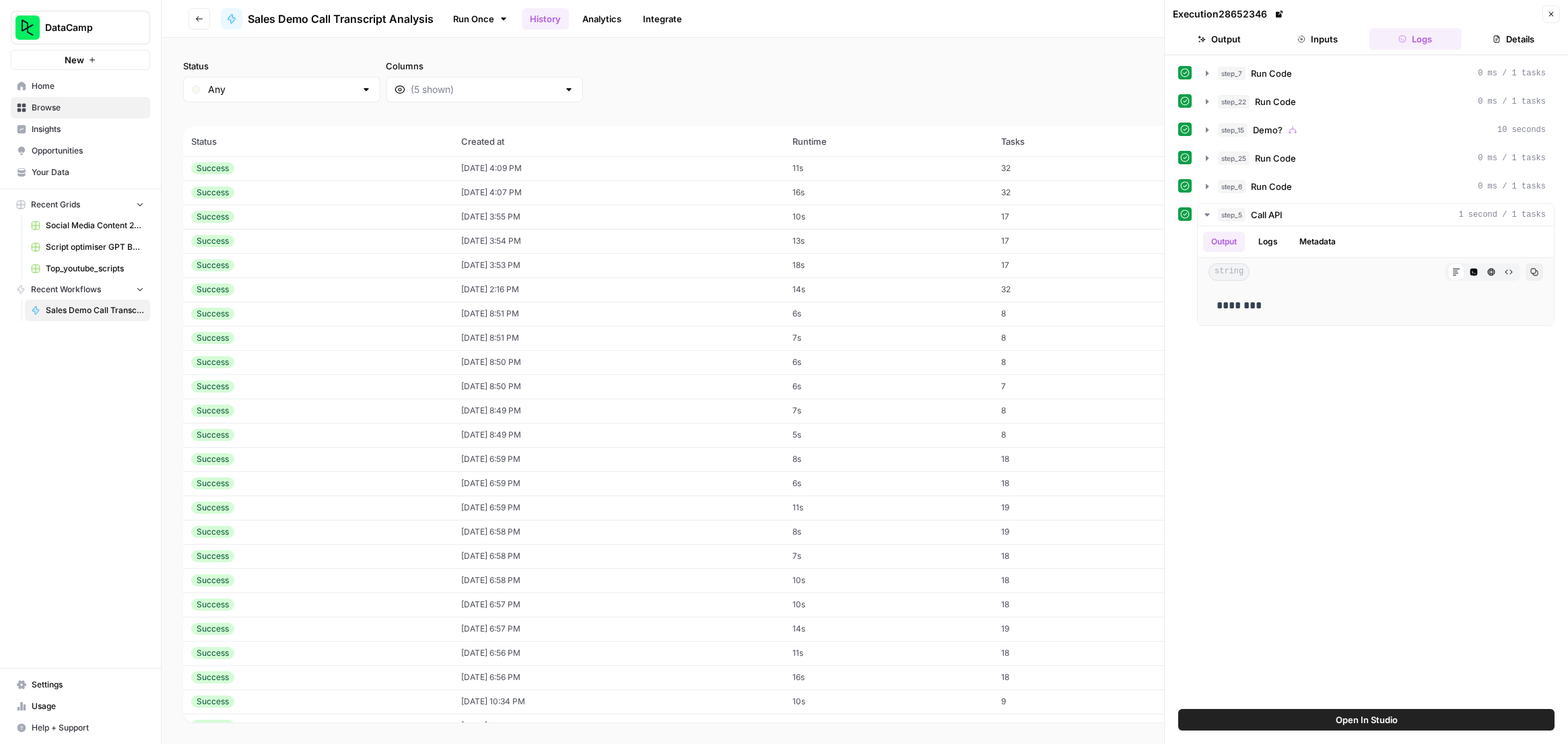
click at [1334, 38] on button "Inputs" at bounding box center [1317, 39] width 93 height 21
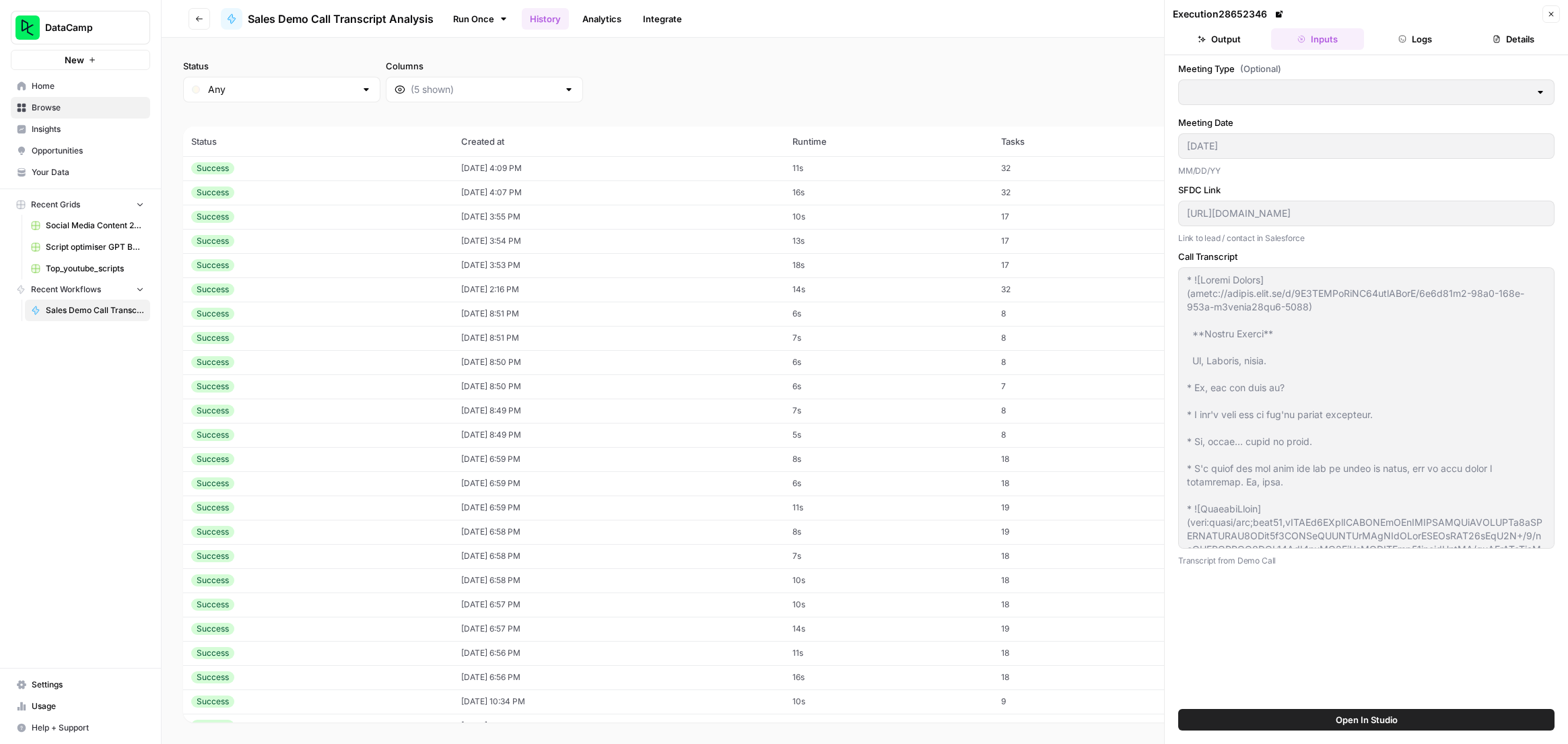
click at [1551, 14] on icon "button" at bounding box center [1551, 14] width 8 height 8
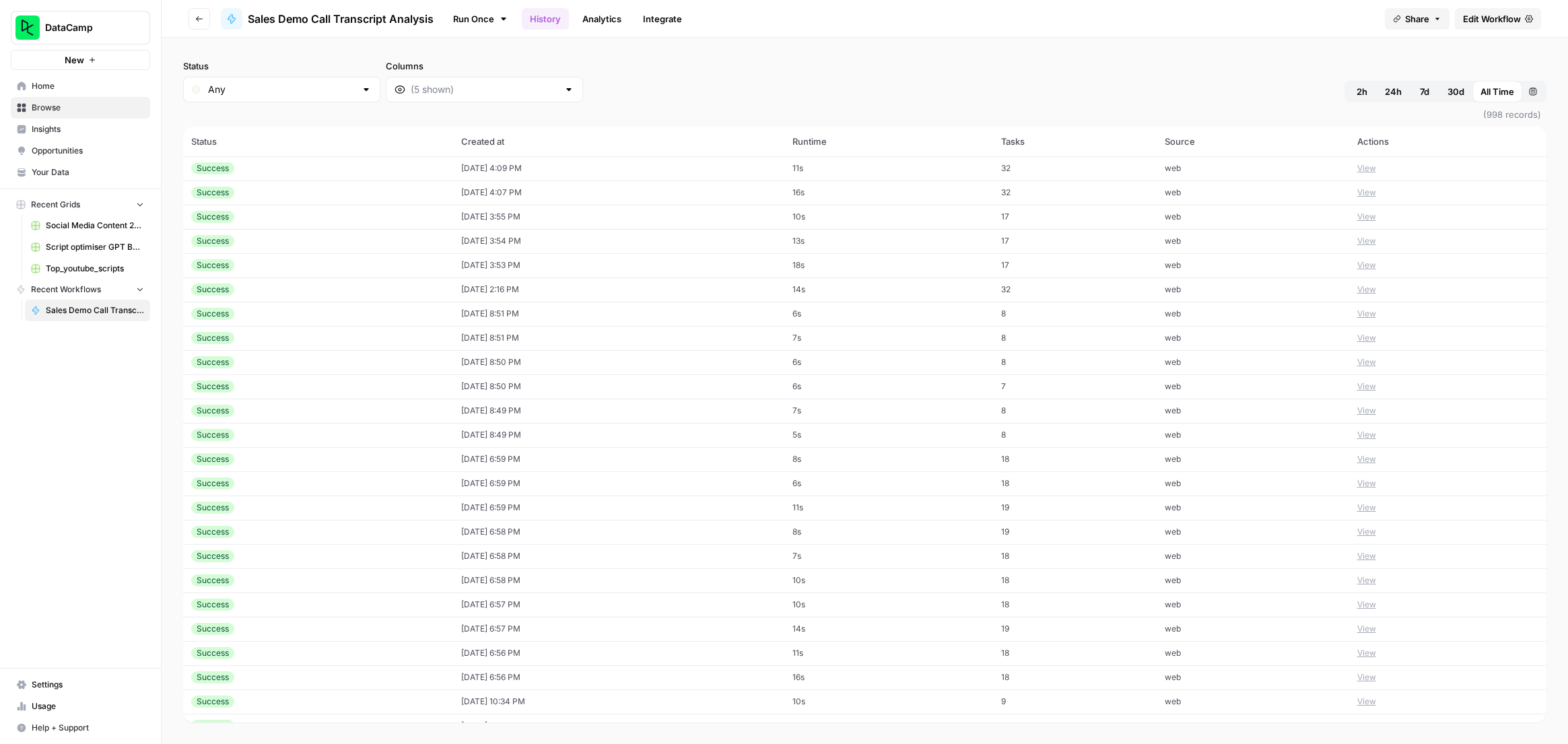
click at [1422, 15] on span "Share" at bounding box center [1417, 19] width 24 height 14
click at [1426, 83] on button "Copy" at bounding box center [1447, 84] width 44 height 14
click at [1146, 64] on div "Status Any Columns 2h 24h 7d 30d All Time Custom range" at bounding box center [865, 80] width 1364 height 43
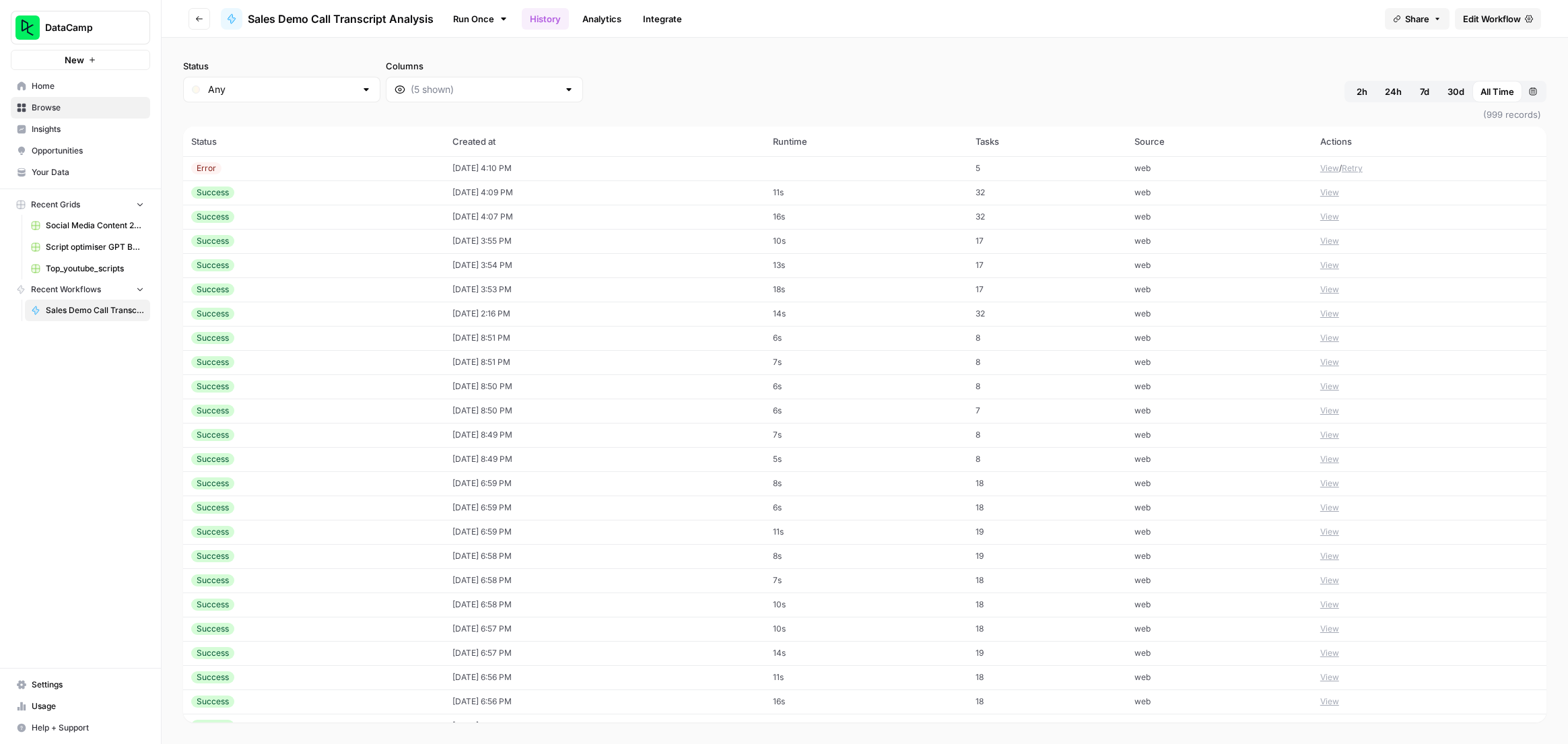
click at [513, 171] on td "09/08/25 at 4:10 PM" at bounding box center [605, 168] width 321 height 24
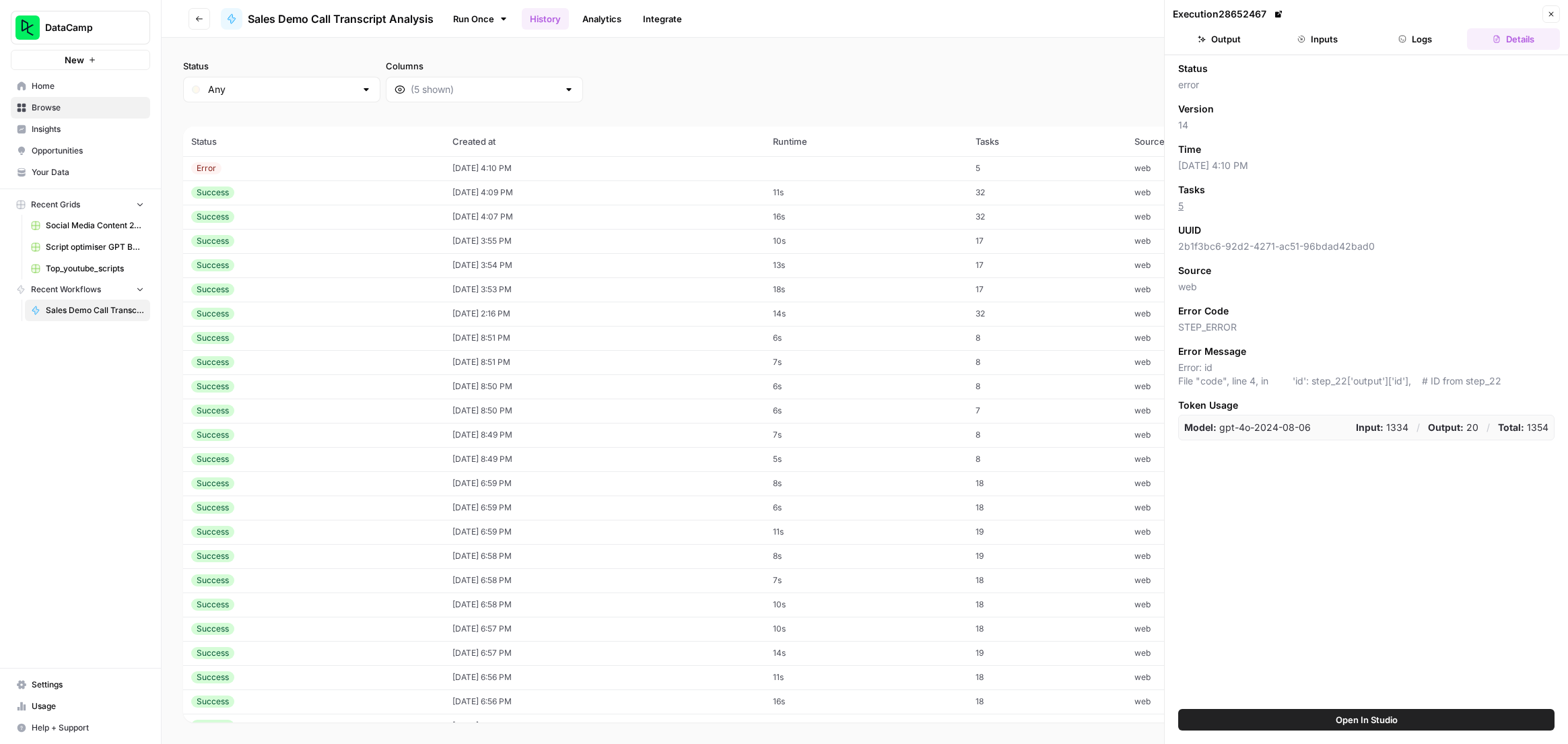
click at [1320, 41] on button "Inputs" at bounding box center [1317, 39] width 93 height 21
click at [535, 173] on td "[DATE] 4:11 PM" at bounding box center [598, 168] width 315 height 24
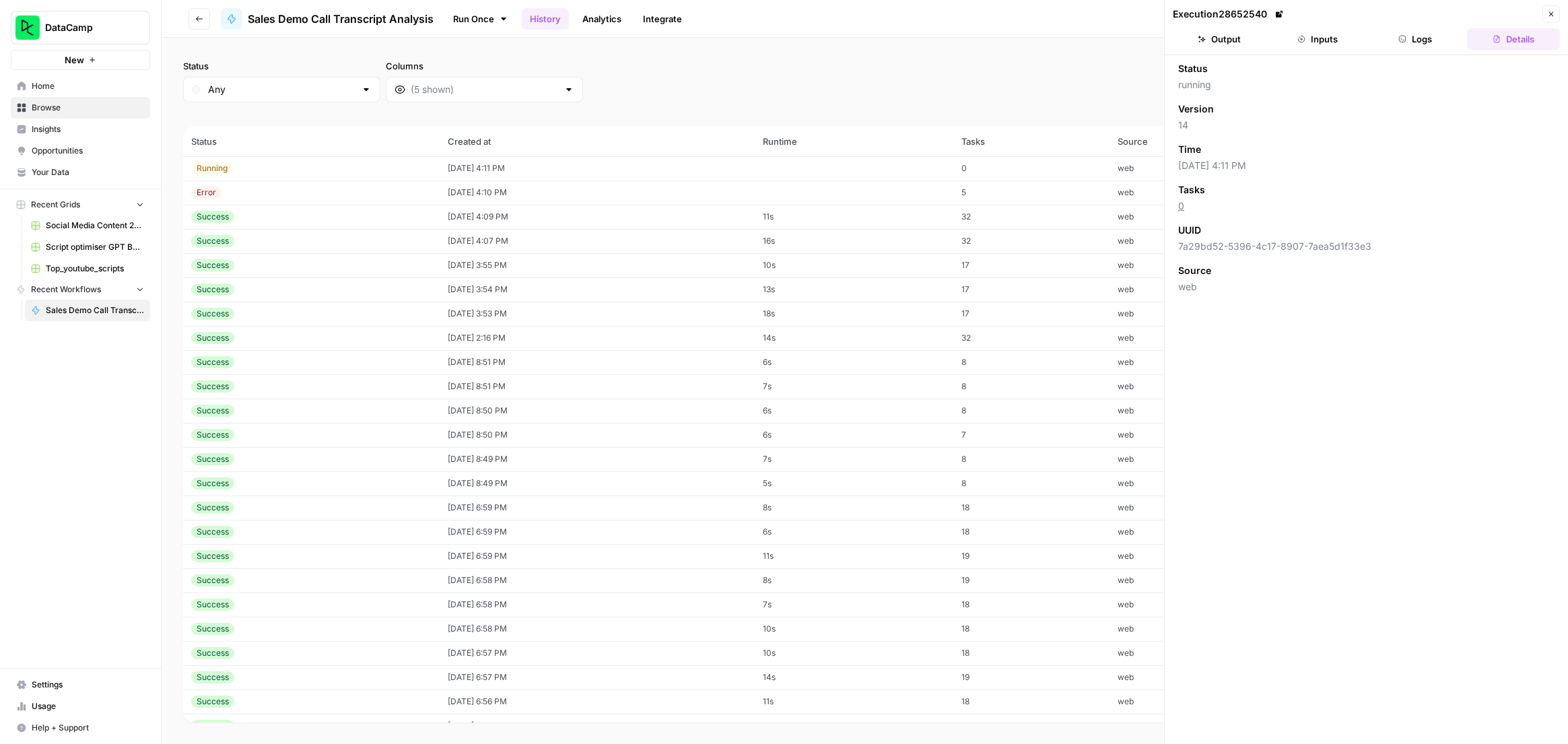
click at [1292, 47] on button "Inputs" at bounding box center [1317, 39] width 93 height 21
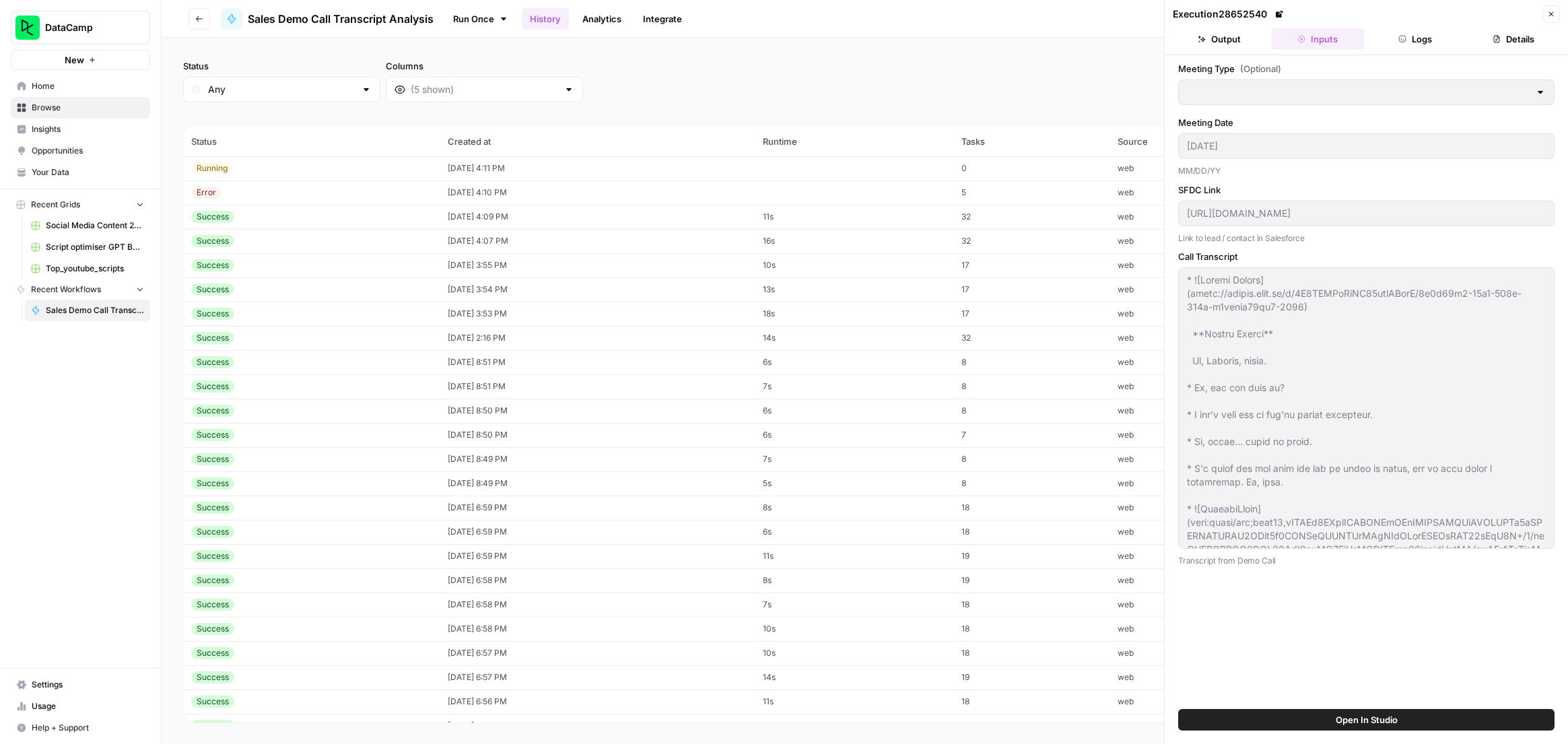
click at [700, 84] on div "Status Any Columns 2h 24h 7d 30d All Time Custom range" at bounding box center [865, 80] width 1364 height 43
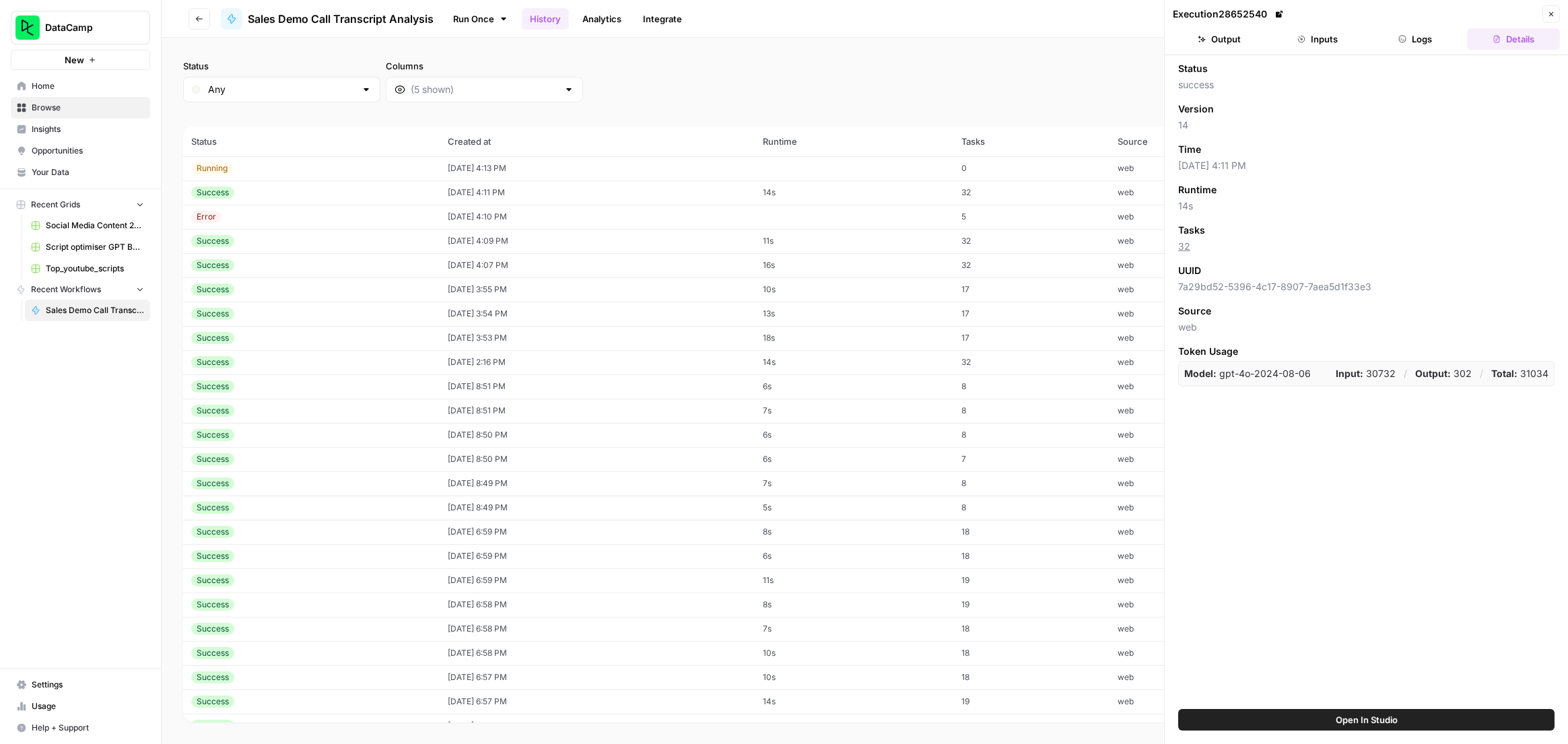
click at [551, 166] on td "[DATE] 4:13 PM" at bounding box center [598, 168] width 315 height 24
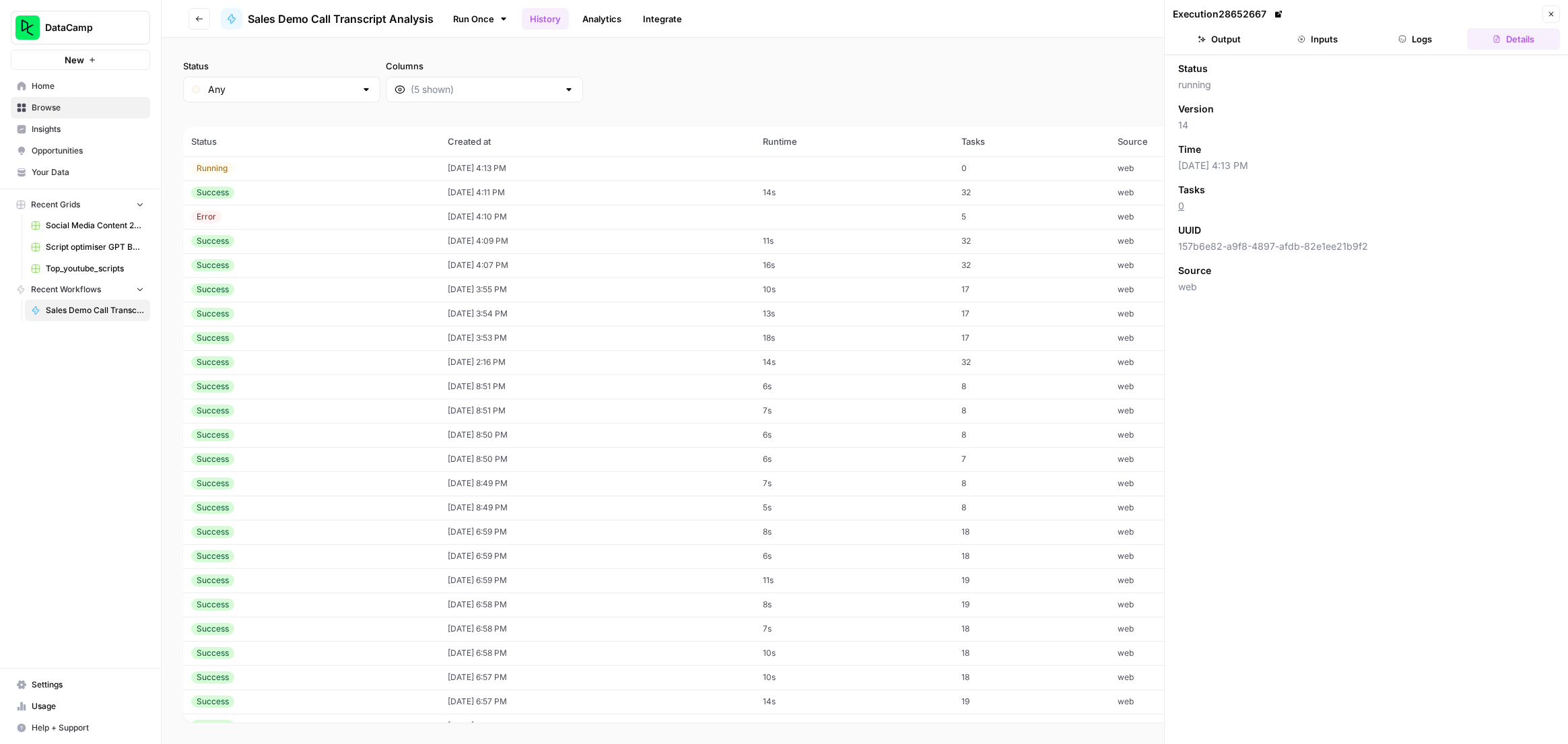
click at [1316, 51] on header "Execution 28652667 Close Output Inputs Logs Details" at bounding box center [1366, 28] width 403 height 55
click at [1319, 41] on button "Inputs" at bounding box center [1317, 39] width 93 height 21
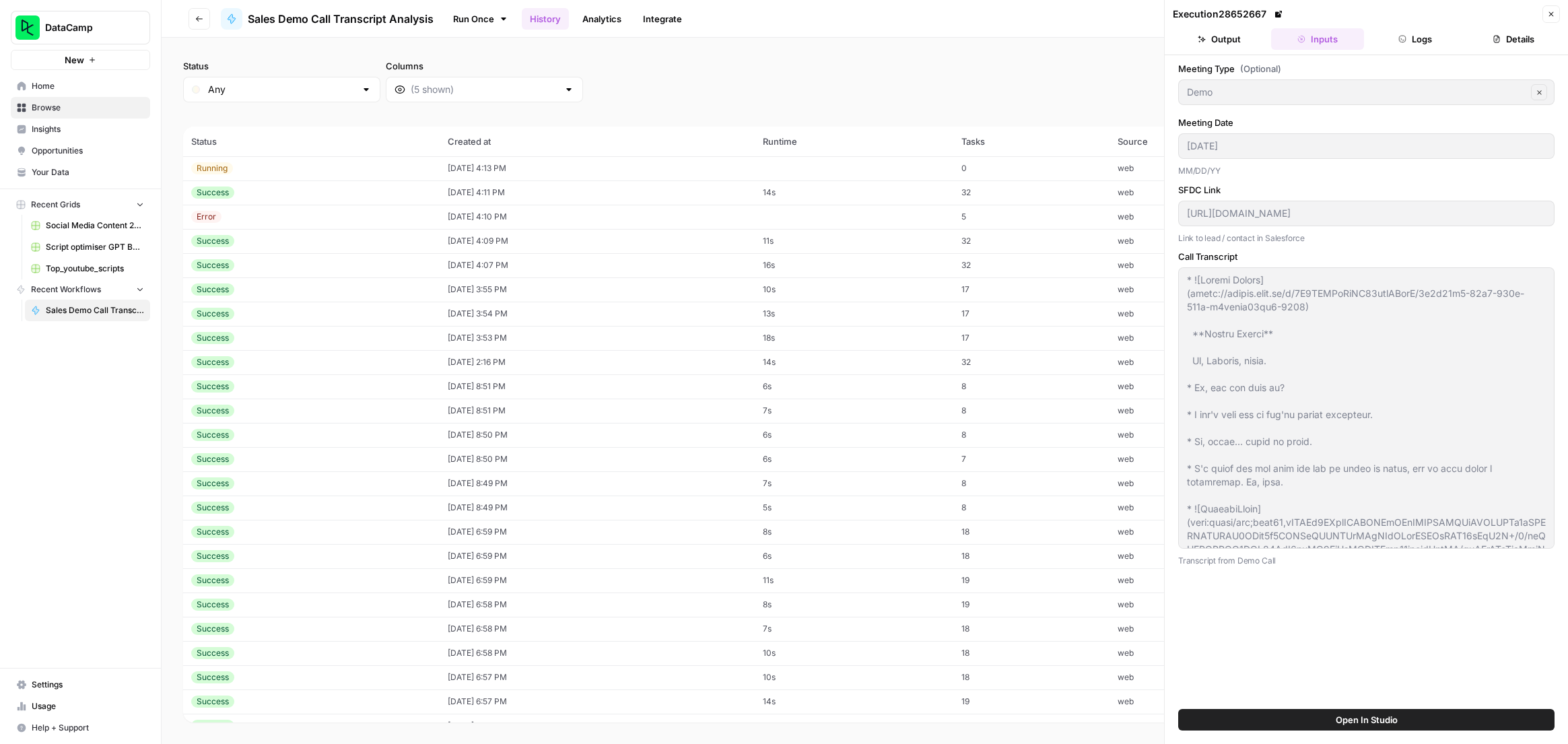
click at [774, 96] on div "Status Any Columns 2h 24h 7d 30d All Time Custom range" at bounding box center [865, 80] width 1364 height 43
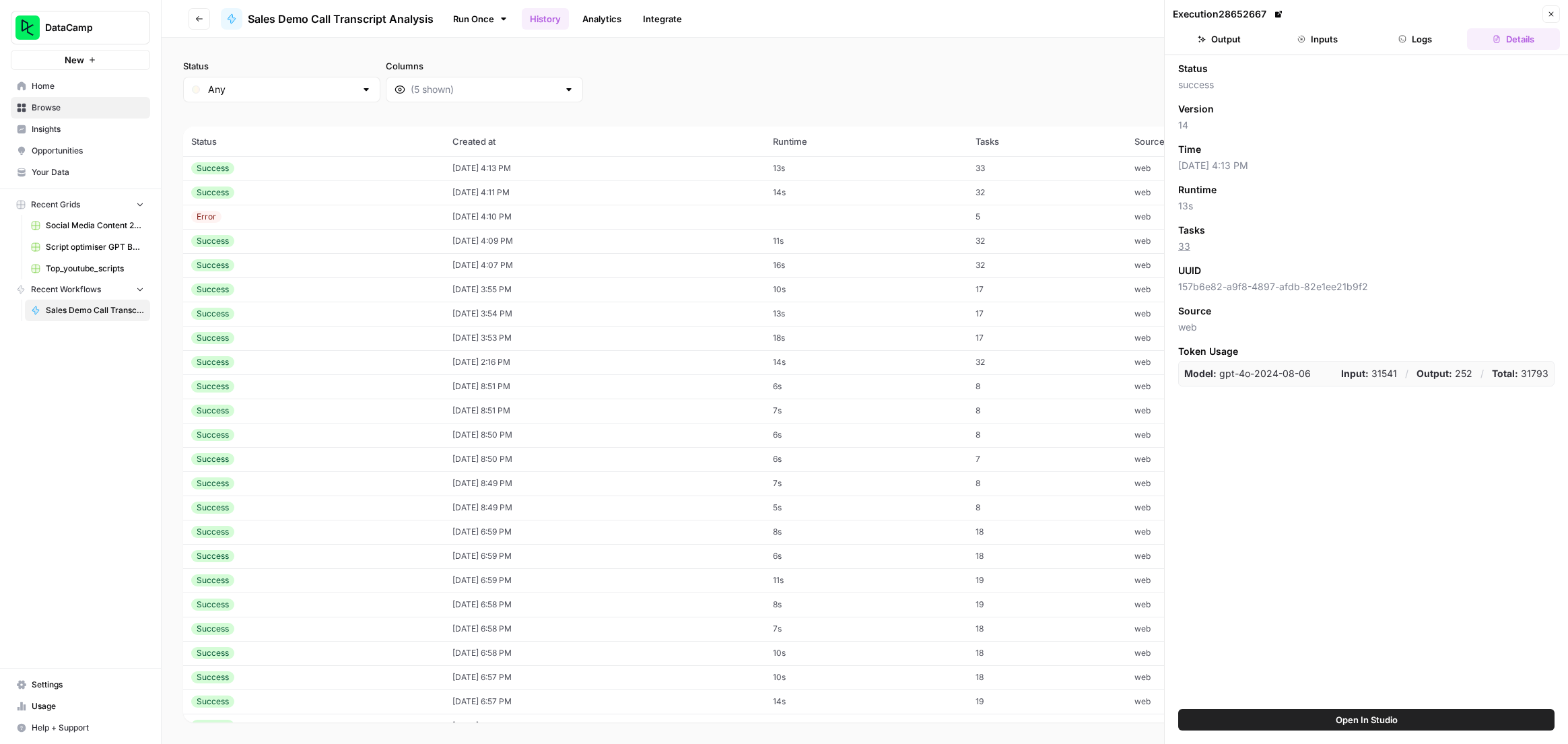
click at [528, 165] on td "[DATE] 4:13 PM" at bounding box center [605, 168] width 321 height 24
click at [1329, 31] on button "Inputs" at bounding box center [1317, 39] width 93 height 21
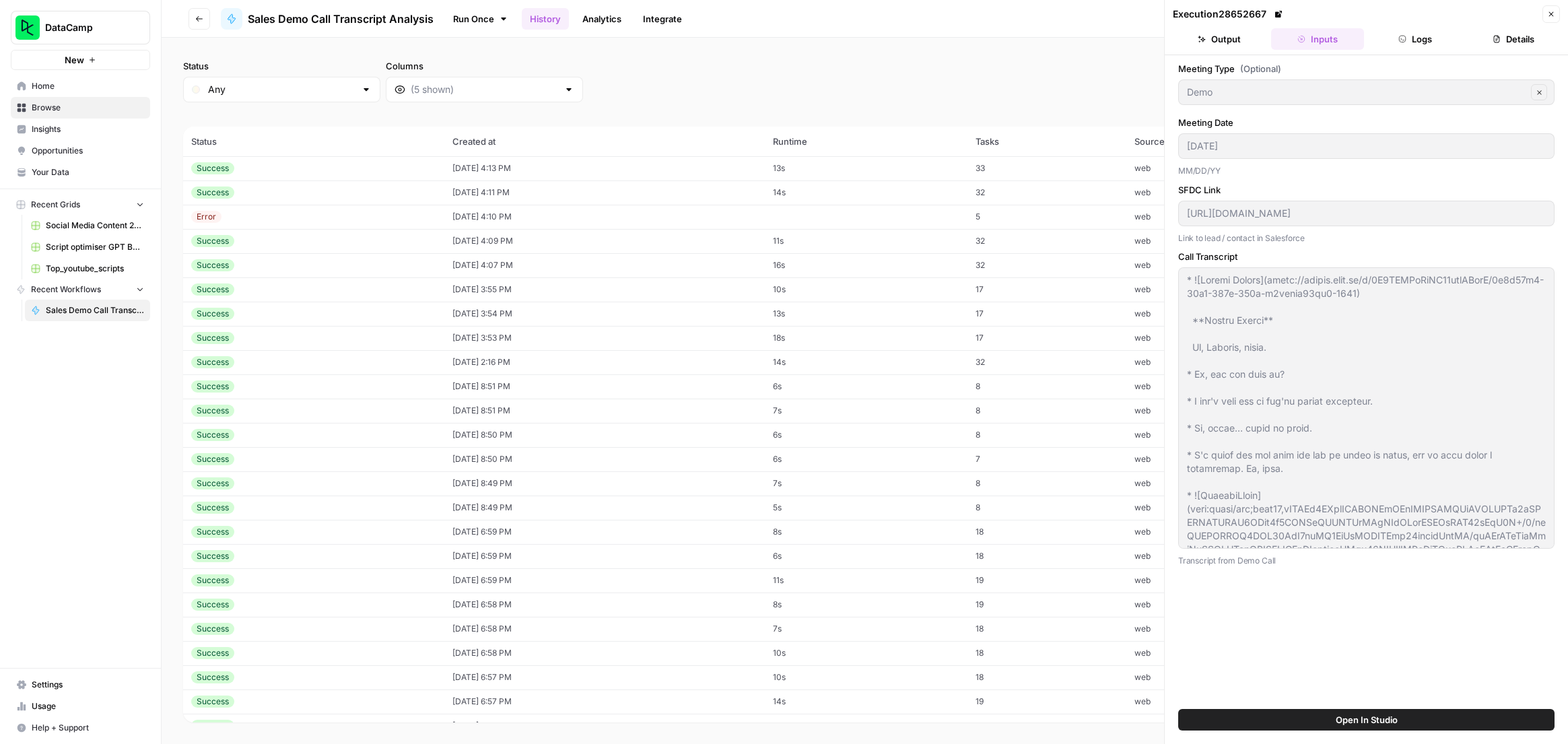
click at [1564, 16] on header "Execution 28652667 Close Output Inputs Logs Details" at bounding box center [1366, 28] width 403 height 55
click at [1555, 15] on button "Close" at bounding box center [1551, 14] width 18 height 18
